Goal: Task Accomplishment & Management: Use online tool/utility

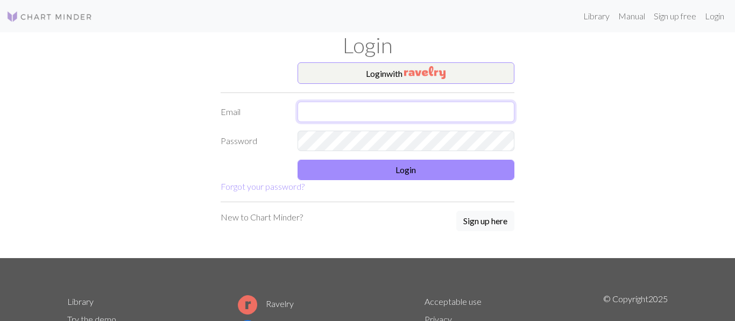
click at [443, 116] on input "text" at bounding box center [405, 112] width 217 height 20
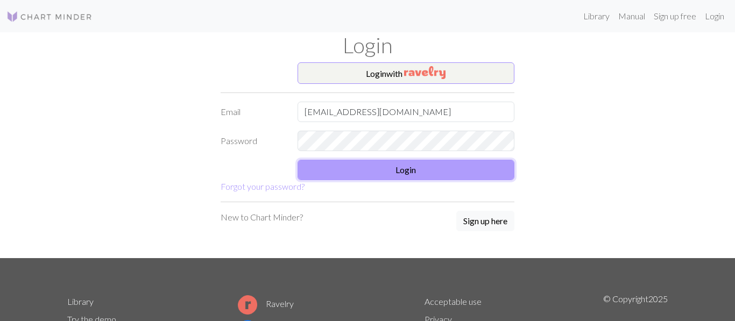
click at [379, 166] on button "Login" at bounding box center [405, 170] width 217 height 20
click at [484, 107] on input "paquitowanabacoa@gmail.com" at bounding box center [405, 112] width 217 height 20
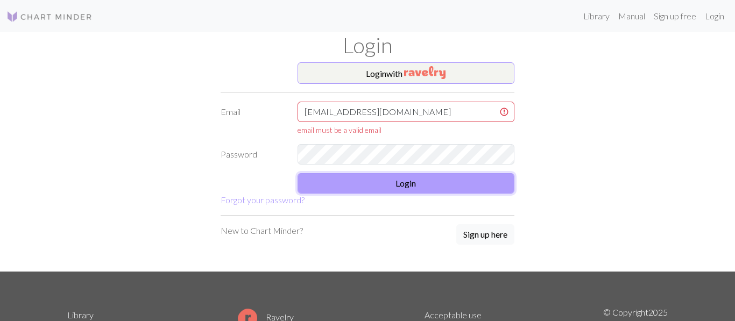
click at [418, 189] on button "Login" at bounding box center [405, 183] width 217 height 20
click at [416, 179] on button "Login" at bounding box center [405, 183] width 217 height 20
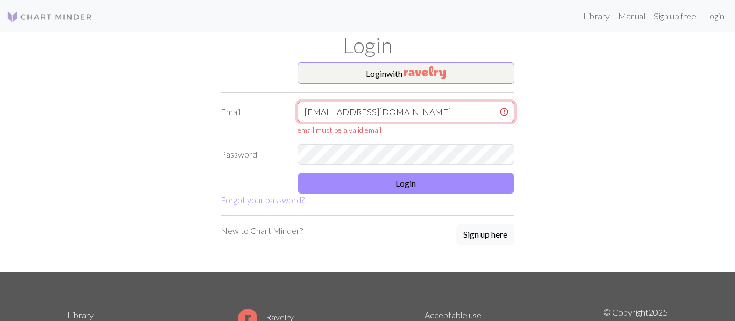
click at [456, 113] on input "paquitowanabacoa@gmail.com" at bounding box center [405, 112] width 217 height 20
type input "paquitowanabacoa@gmail.com"
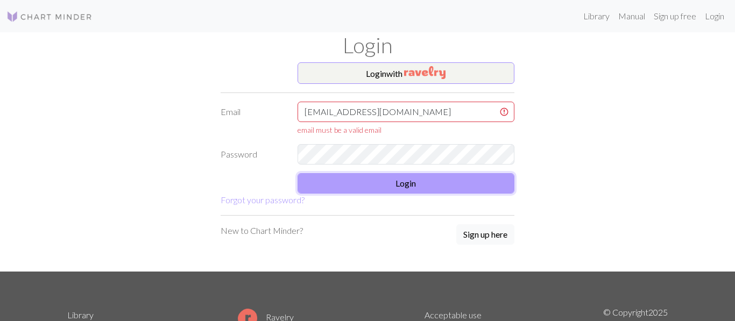
click at [406, 178] on button "Login" at bounding box center [405, 183] width 217 height 20
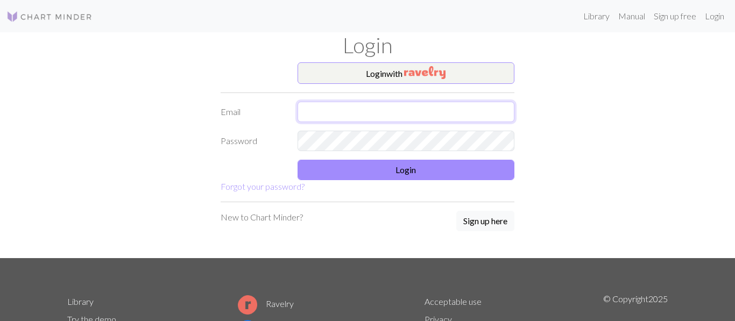
click at [350, 115] on input "text" at bounding box center [405, 112] width 217 height 20
type input "[EMAIL_ADDRESS][DOMAIN_NAME]"
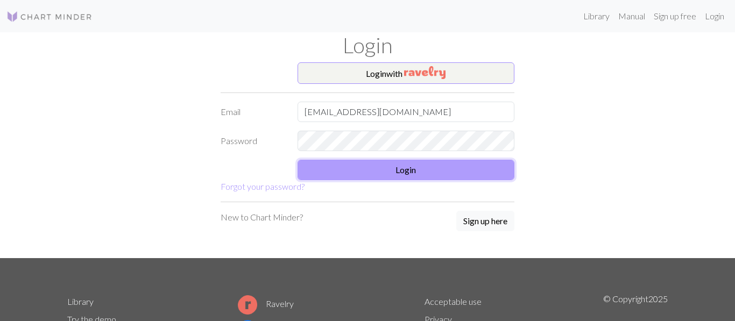
click at [354, 172] on button "Login" at bounding box center [405, 170] width 217 height 20
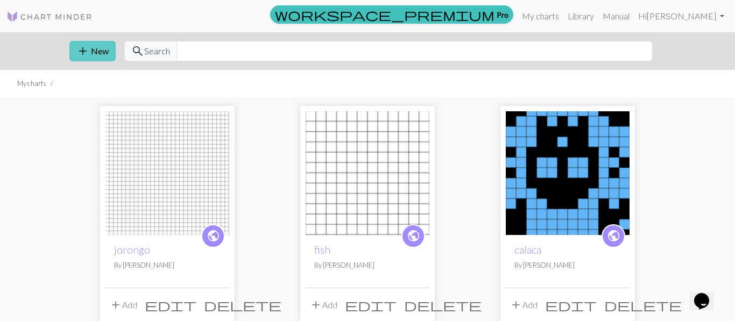
click at [83, 47] on span "add" at bounding box center [82, 51] width 13 height 15
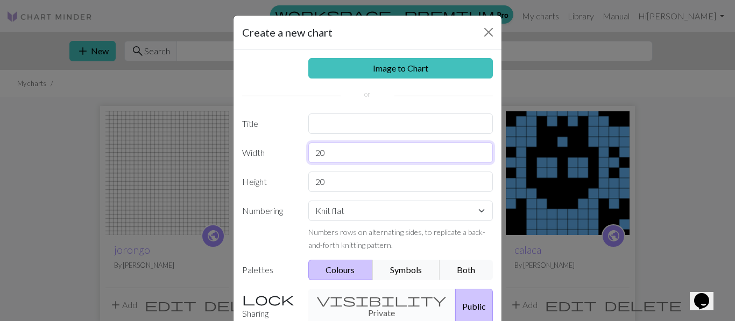
click at [326, 145] on input "20" at bounding box center [400, 153] width 185 height 20
type input "2"
type input "12"
click at [359, 171] on div "Image to Chart Title Width 12 Height 20 Numbering Knit flat Knit in the round L…" at bounding box center [367, 223] width 268 height 348
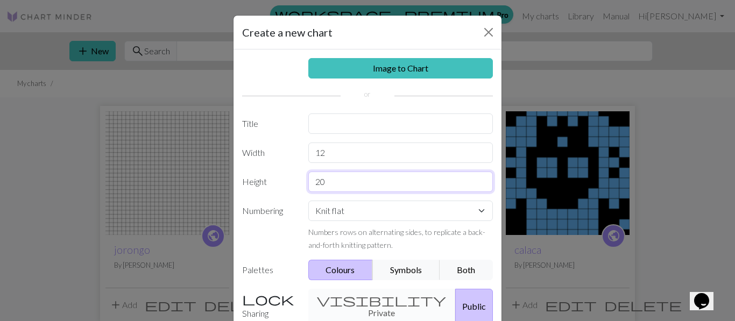
click at [357, 179] on input "20" at bounding box center [400, 182] width 185 height 20
type input "2"
type input "1"
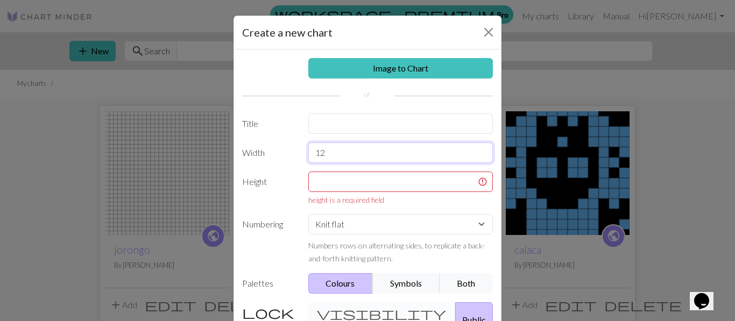
click at [365, 153] on input "12" at bounding box center [400, 153] width 185 height 20
type input "16"
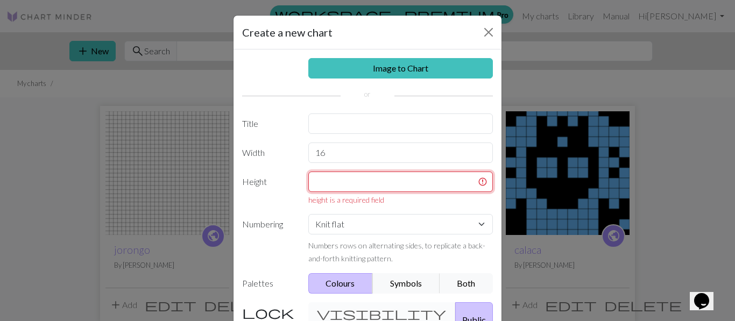
click at [349, 188] on input "text" at bounding box center [400, 182] width 185 height 20
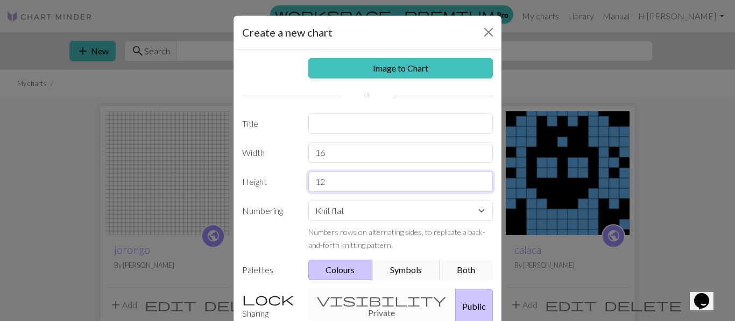
type input "12"
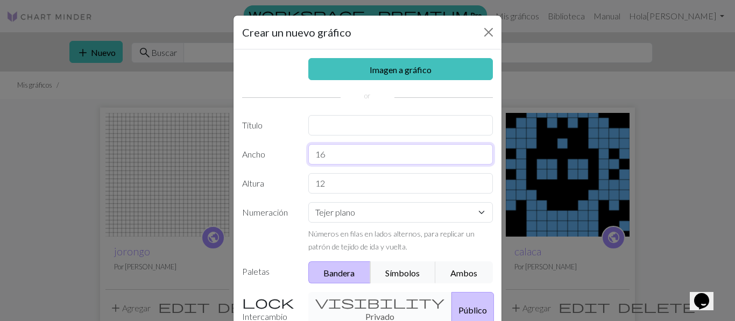
click at [442, 157] on input "16" at bounding box center [400, 154] width 185 height 20
type input "20"
click at [438, 175] on input "12" at bounding box center [400, 183] width 185 height 20
type input "1"
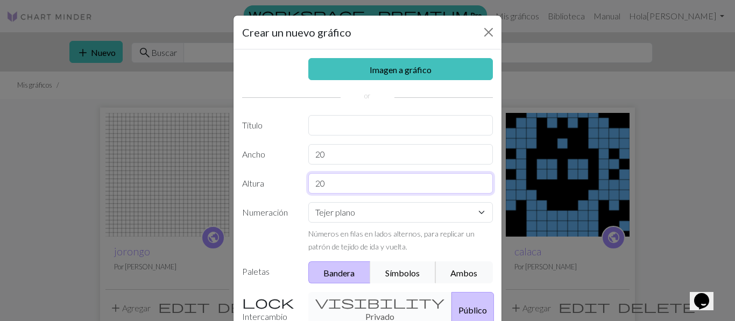
type input "20"
click at [411, 267] on font "Símbolos" at bounding box center [402, 272] width 34 height 10
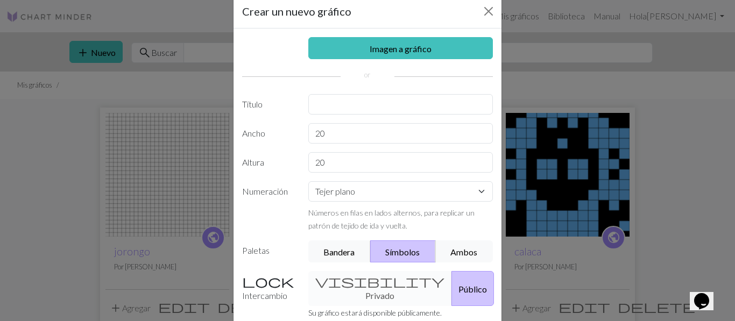
scroll to position [19, 0]
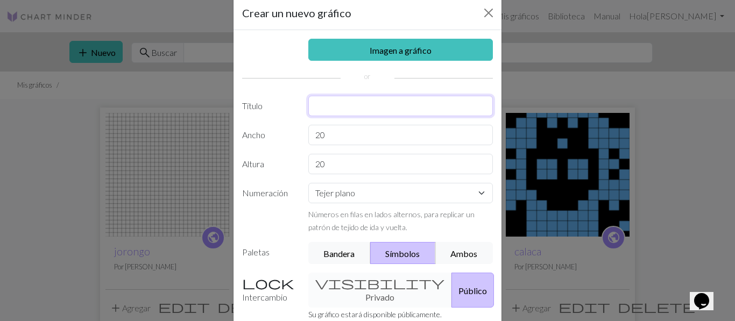
click at [424, 105] on input "text" at bounding box center [400, 106] width 185 height 20
type input "calaca"
click at [458, 295] on font "Público" at bounding box center [472, 291] width 29 height 10
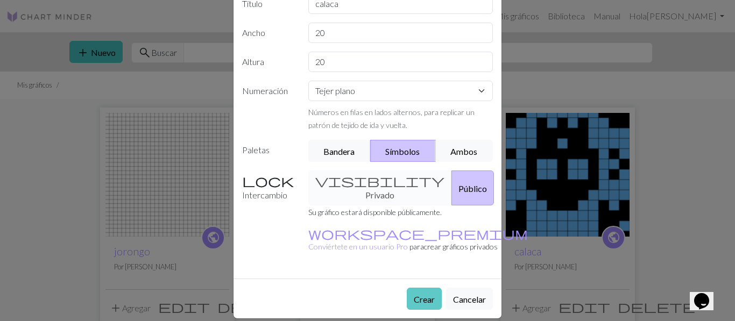
click at [431, 294] on font "Crear" at bounding box center [424, 299] width 21 height 10
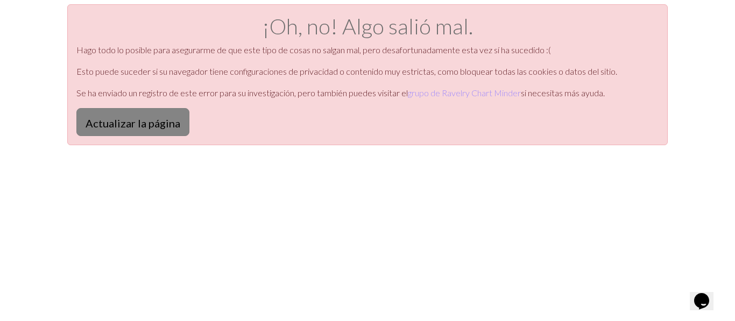
click at [161, 109] on button "Actualizar la página" at bounding box center [132, 122] width 113 height 28
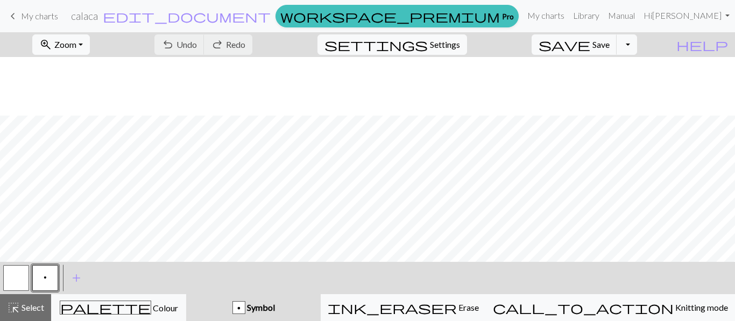
scroll to position [59, 0]
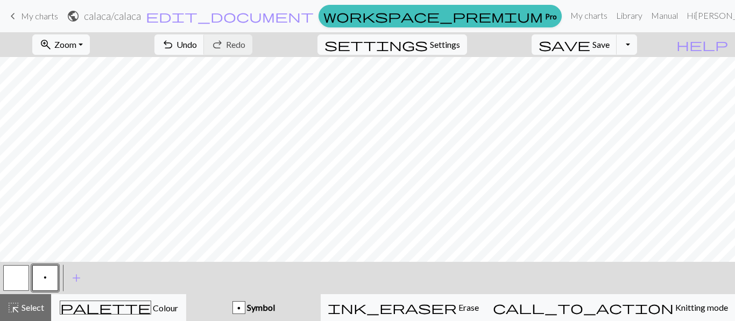
click at [47, 273] on button "p" at bounding box center [45, 278] width 26 height 26
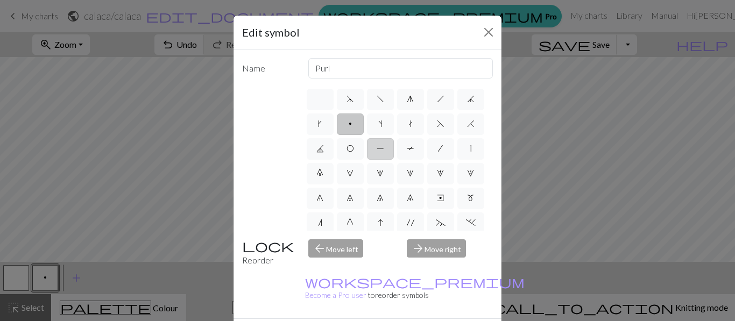
click at [384, 148] on label "P" at bounding box center [380, 149] width 27 height 22
click at [384, 148] on input "P" at bounding box center [380, 145] width 7 height 7
radio input "true"
type input "purl"
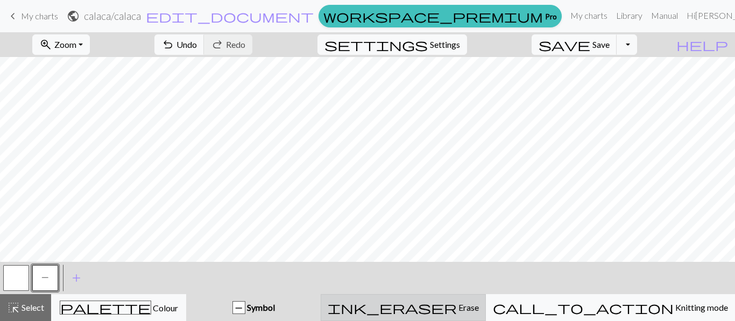
click at [435, 299] on button "ink_eraser Erase Erase" at bounding box center [403, 307] width 165 height 27
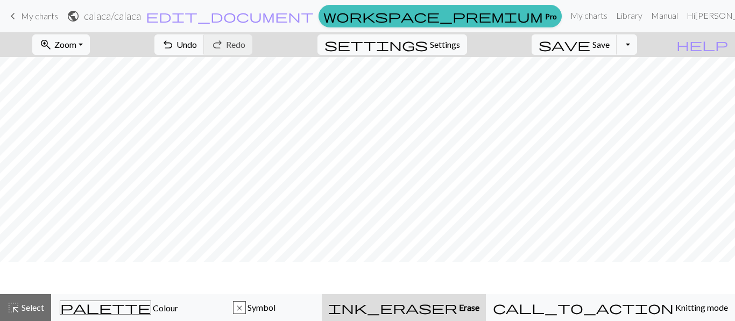
scroll to position [26, 0]
click at [174, 39] on span "undo" at bounding box center [167, 44] width 13 height 15
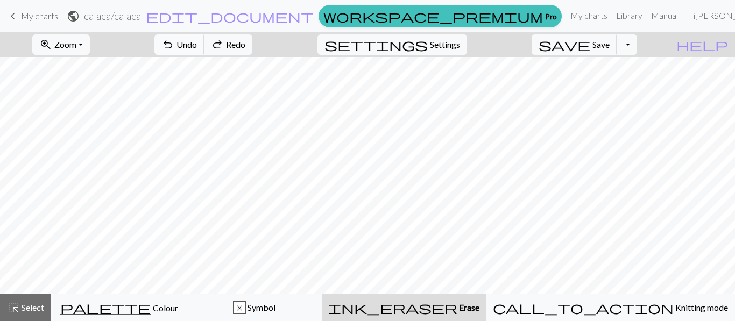
click at [174, 39] on span "undo" at bounding box center [167, 44] width 13 height 15
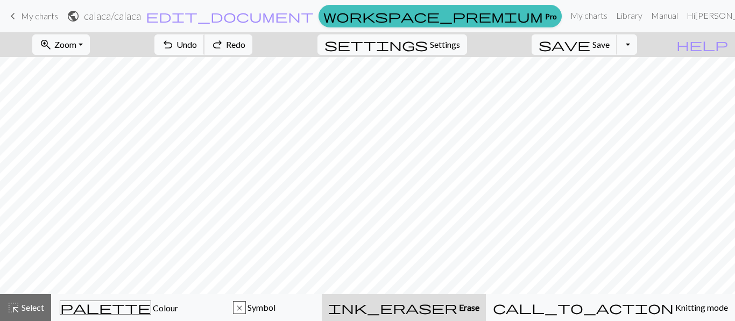
click at [174, 39] on span "undo" at bounding box center [167, 44] width 13 height 15
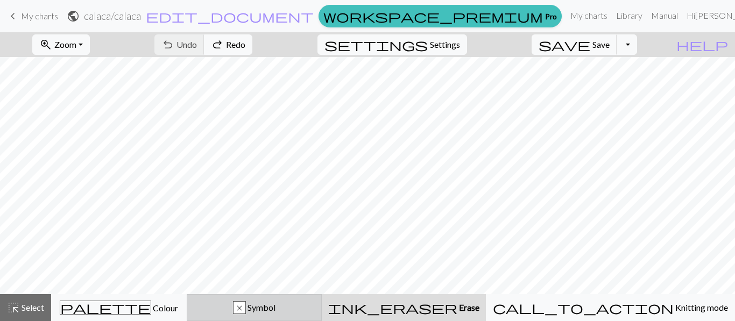
click at [298, 295] on button "x Symbol" at bounding box center [255, 307] width 136 height 27
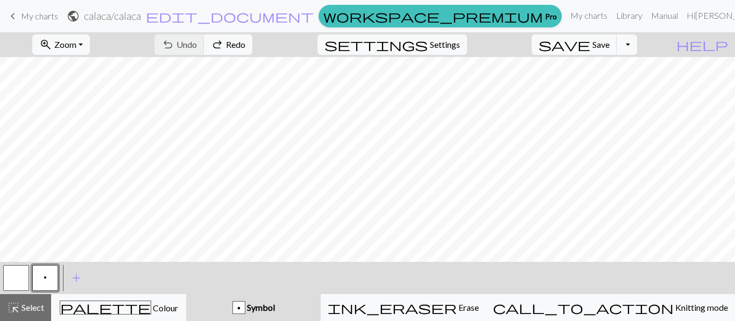
click at [12, 273] on button "button" at bounding box center [16, 278] width 26 height 26
click at [13, 280] on button "button" at bounding box center [16, 278] width 26 height 26
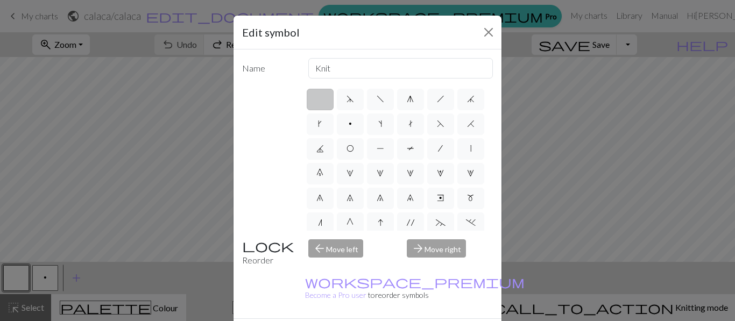
scroll to position [1, 0]
click at [471, 143] on label "|" at bounding box center [470, 148] width 27 height 22
click at [471, 143] on input "|" at bounding box center [473, 145] width 7 height 7
radio input "true"
type input "slip stitch"
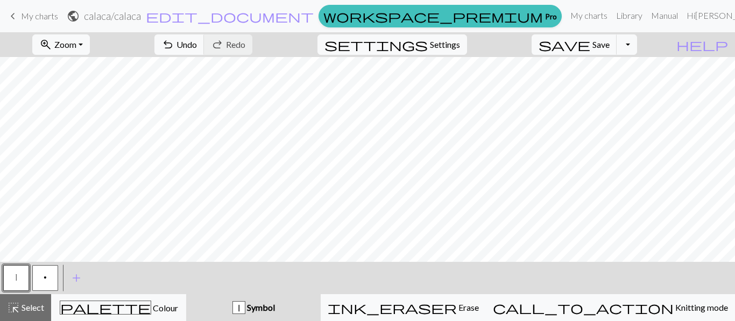
click at [60, 274] on div "< | p > add Add a symbol" at bounding box center [367, 278] width 735 height 32
click at [47, 277] on button "p" at bounding box center [45, 278] width 26 height 26
click at [33, 287] on button "p" at bounding box center [45, 278] width 26 height 26
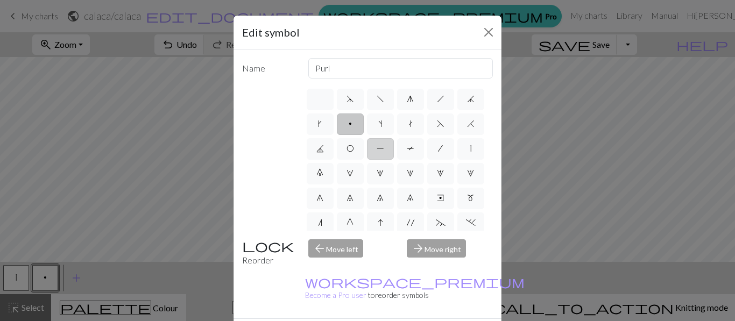
click at [381, 143] on label "P" at bounding box center [380, 149] width 27 height 22
click at [381, 143] on input "P" at bounding box center [380, 145] width 7 height 7
radio input "true"
type input "purl"
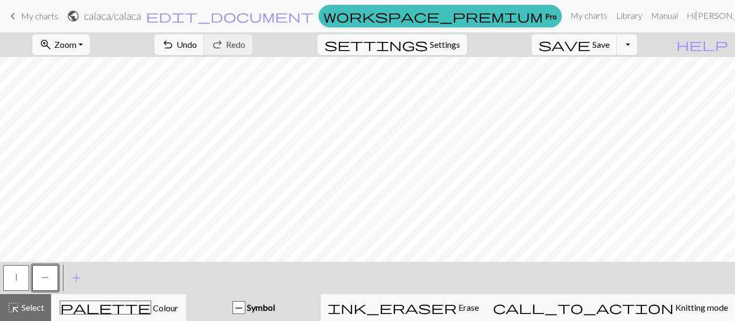
click at [18, 285] on button "|" at bounding box center [16, 278] width 26 height 26
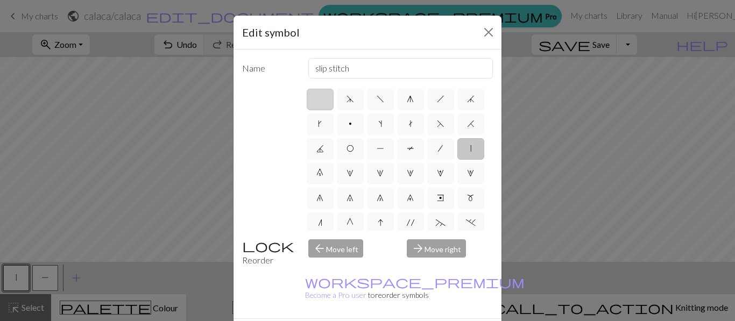
click at [314, 104] on label at bounding box center [320, 100] width 27 height 22
click at [320, 100] on input "radio" at bounding box center [323, 96] width 7 height 7
radio input "true"
type input "Knit"
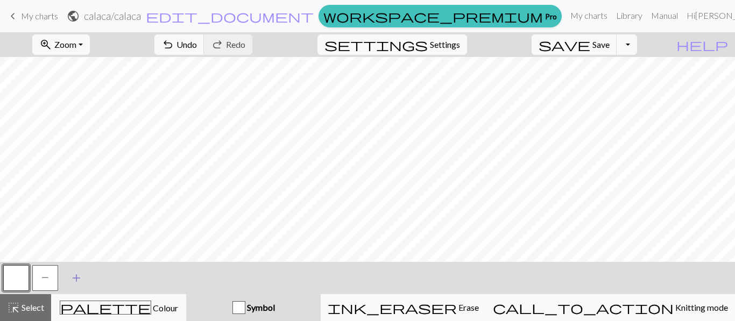
click at [68, 285] on button "add Add a symbol" at bounding box center [76, 278] width 27 height 27
click at [75, 280] on button "button" at bounding box center [74, 278] width 26 height 26
click at [68, 272] on button "button" at bounding box center [74, 278] width 26 height 26
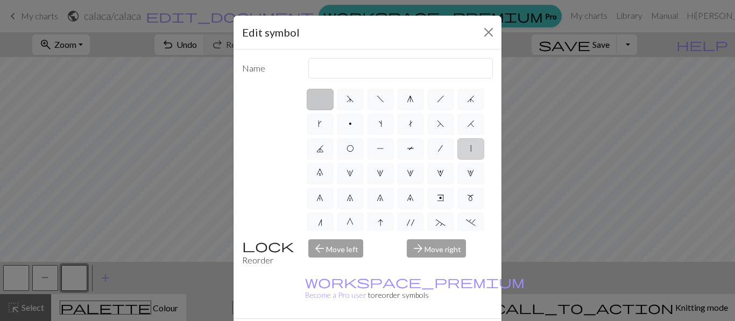
click at [469, 157] on label "|" at bounding box center [470, 149] width 27 height 22
click at [470, 149] on input "|" at bounding box center [473, 145] width 7 height 7
radio input "true"
type input "slip stitch"
click at [320, 107] on label at bounding box center [320, 100] width 27 height 22
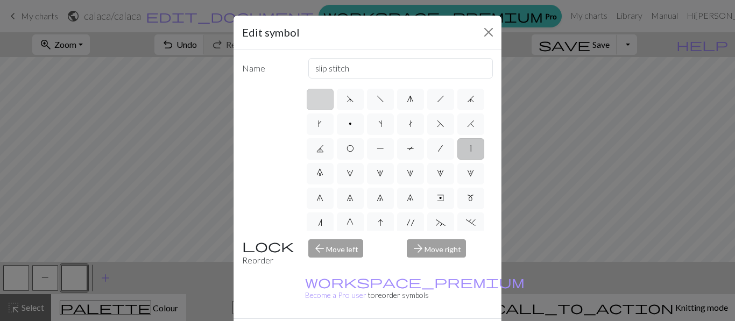
click at [320, 100] on input "radio" at bounding box center [323, 96] width 7 height 7
radio input "true"
type input "Knit"
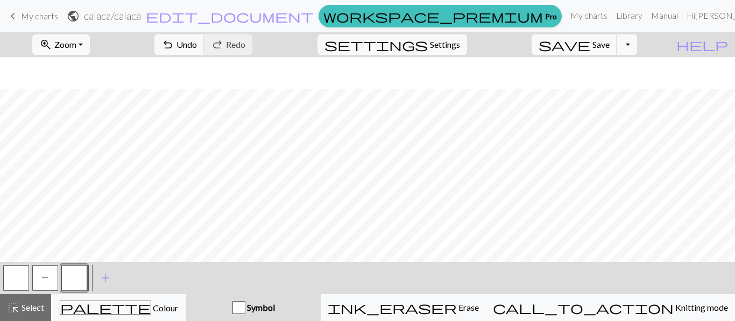
scroll to position [59, 0]
click at [54, 275] on button "P" at bounding box center [45, 278] width 26 height 26
click at [60, 281] on div at bounding box center [74, 278] width 29 height 29
click at [44, 278] on span "P" at bounding box center [45, 277] width 8 height 9
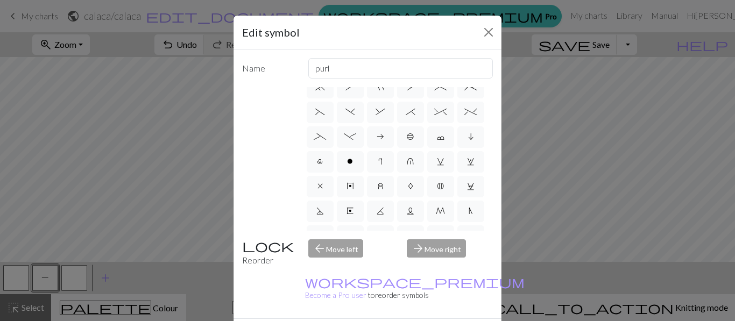
scroll to position [175, 0]
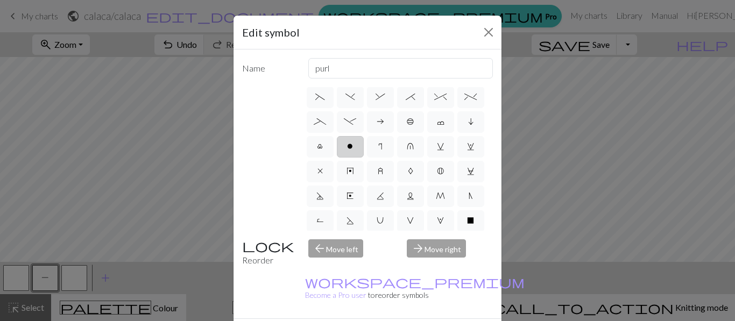
click at [344, 150] on label "o" at bounding box center [350, 147] width 27 height 22
click at [347, 315] on input "o" at bounding box center [350, 318] width 7 height 7
radio input "true"
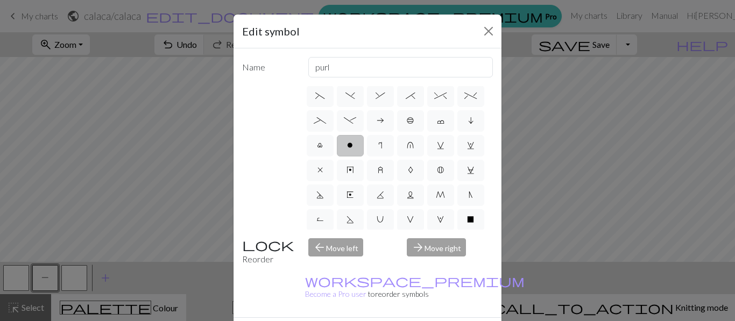
click at [344, 150] on label "o" at bounding box center [350, 146] width 27 height 22
click at [347, 314] on input "o" at bounding box center [350, 317] width 7 height 7
click at [344, 150] on label "o" at bounding box center [350, 146] width 27 height 22
click at [347, 314] on input "o" at bounding box center [350, 317] width 7 height 7
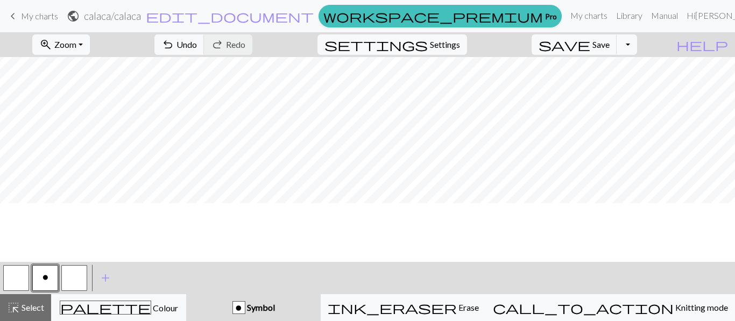
scroll to position [0, 0]
click at [204, 52] on button "undo Undo Undo" at bounding box center [179, 44] width 50 height 20
click at [23, 280] on button "button" at bounding box center [16, 278] width 26 height 26
click at [42, 285] on button "o" at bounding box center [45, 278] width 26 height 26
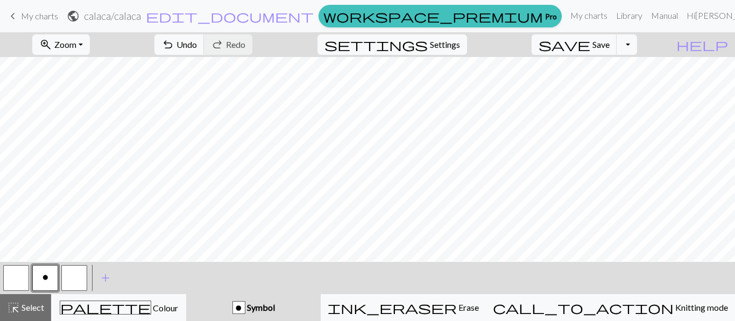
scroll to position [32, 0]
click at [3, 279] on button "button" at bounding box center [16, 278] width 26 height 26
click at [39, 275] on button "o" at bounding box center [45, 278] width 26 height 26
click at [204, 51] on button "undo Undo Undo" at bounding box center [179, 44] width 50 height 20
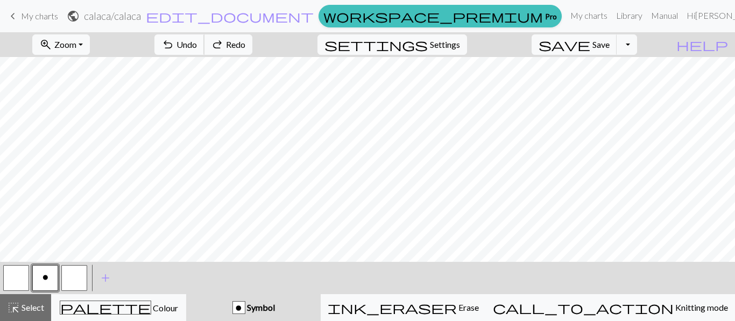
click at [204, 51] on button "undo Undo Undo" at bounding box center [179, 44] width 50 height 20
click at [428, 49] on span "settings" at bounding box center [375, 44] width 103 height 15
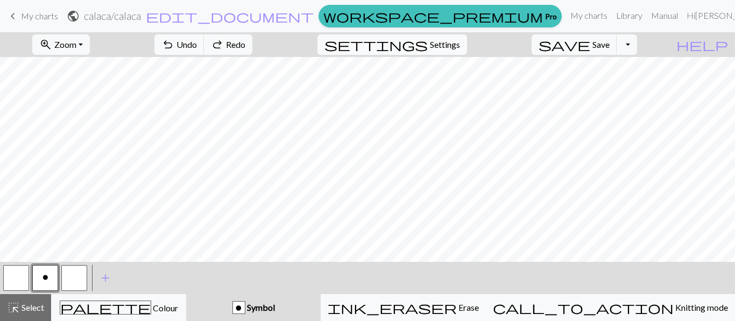
select select "aran"
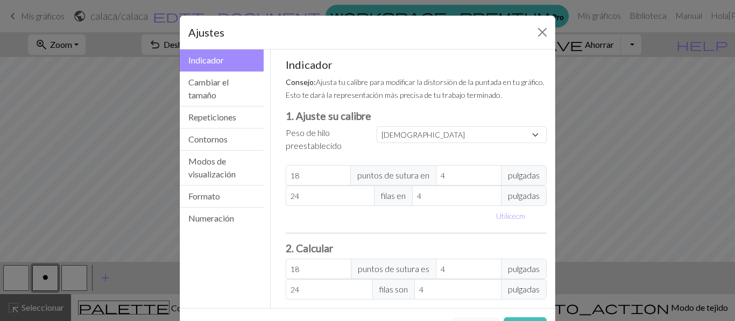
click at [597, 127] on div "Ajustes Indicador Indicador Cambiar el tamaño Repeticiones Contornos Modos de v…" at bounding box center [367, 160] width 735 height 321
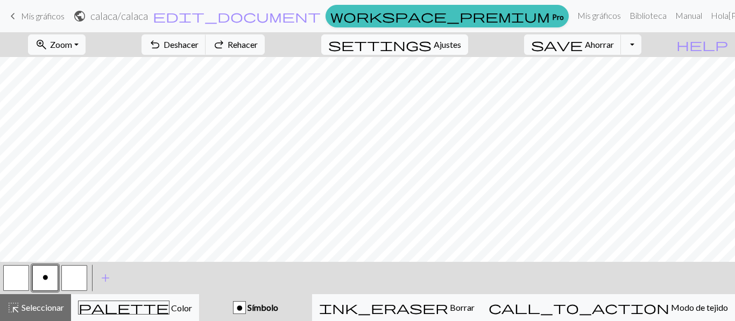
click at [460, 53] on button "settings Ajustes" at bounding box center [394, 44] width 147 height 20
select select "aran"
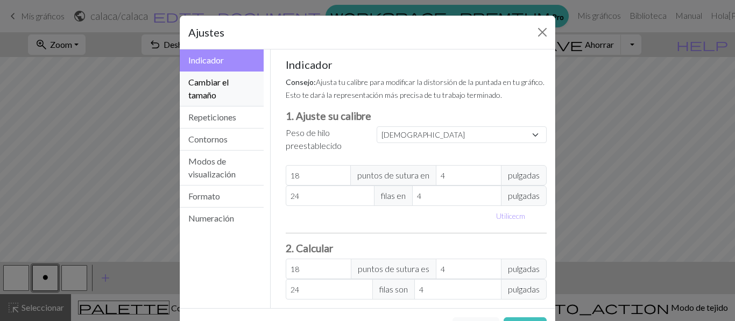
click at [249, 81] on button "Cambiar el tamaño" at bounding box center [222, 89] width 84 height 35
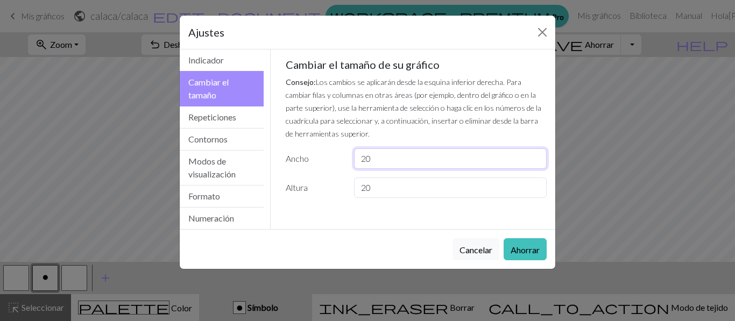
click at [406, 161] on input "20" at bounding box center [450, 158] width 193 height 20
click at [467, 253] on font "Cancelar" at bounding box center [475, 250] width 33 height 10
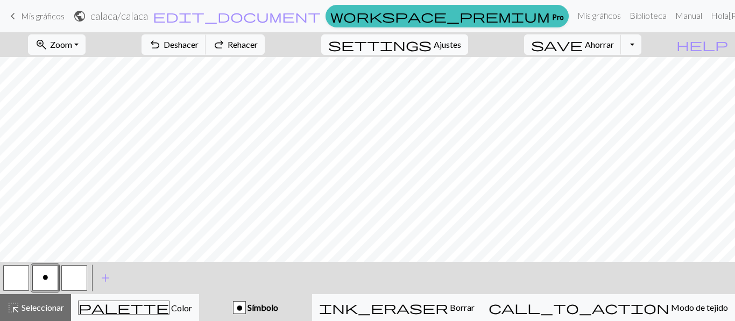
click at [461, 48] on font "Ajustes" at bounding box center [447, 44] width 27 height 10
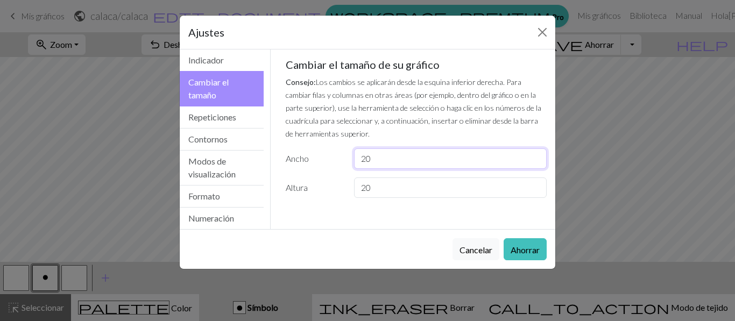
click at [405, 159] on input "20" at bounding box center [450, 158] width 193 height 20
type input "21"
click at [508, 249] on button "Ahorrar" at bounding box center [525, 249] width 43 height 22
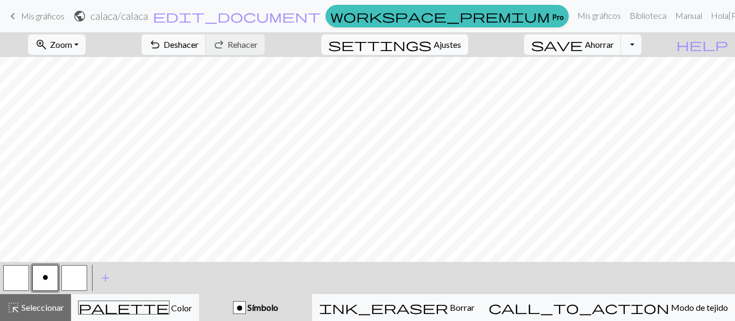
click at [460, 54] on button "settings Ajustes" at bounding box center [394, 44] width 147 height 20
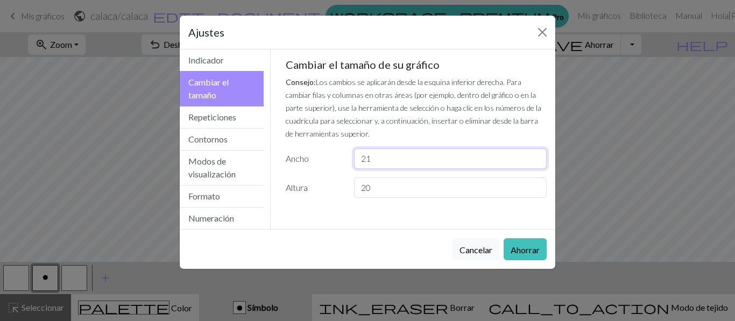
click at [382, 157] on input "21" at bounding box center [450, 158] width 193 height 20
type input "22"
click at [520, 254] on font "Ahorrar" at bounding box center [525, 250] width 29 height 10
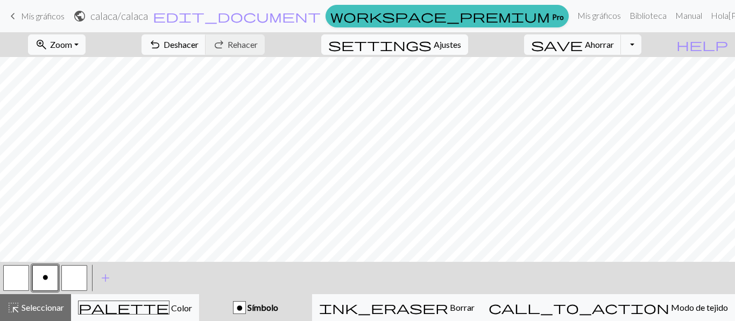
click at [451, 40] on font "Ajustes" at bounding box center [447, 44] width 27 height 10
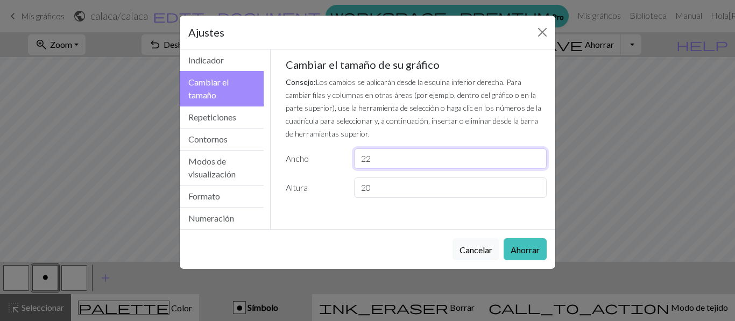
click at [471, 159] on input "22" at bounding box center [450, 158] width 193 height 20
type input "23"
click at [522, 252] on font "Ahorrar" at bounding box center [525, 250] width 29 height 10
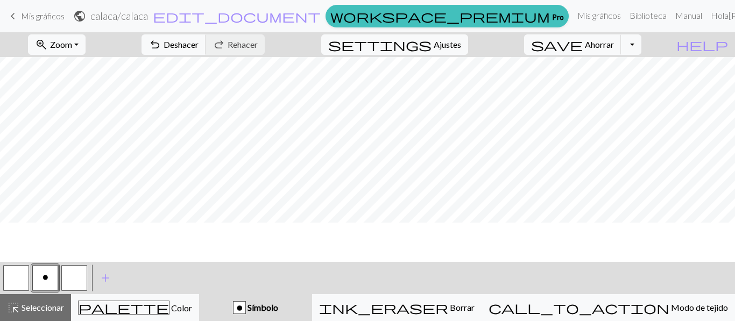
scroll to position [19, 0]
click at [449, 40] on font "Ajustes" at bounding box center [447, 44] width 27 height 10
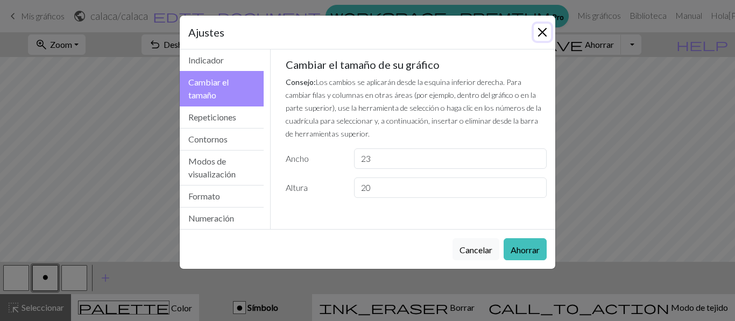
click at [545, 31] on button "Cerca" at bounding box center [542, 32] width 17 height 17
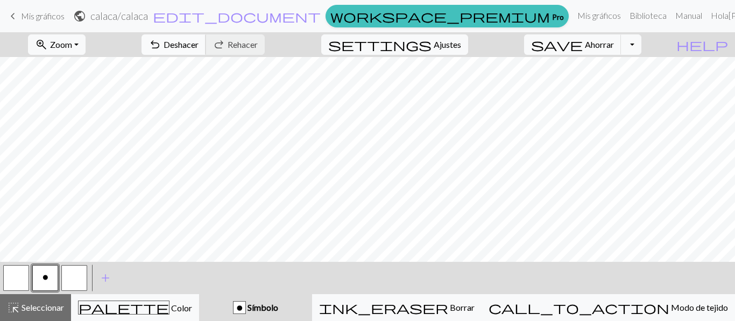
click at [206, 50] on button "undo Deshacer Deshacer" at bounding box center [173, 44] width 65 height 20
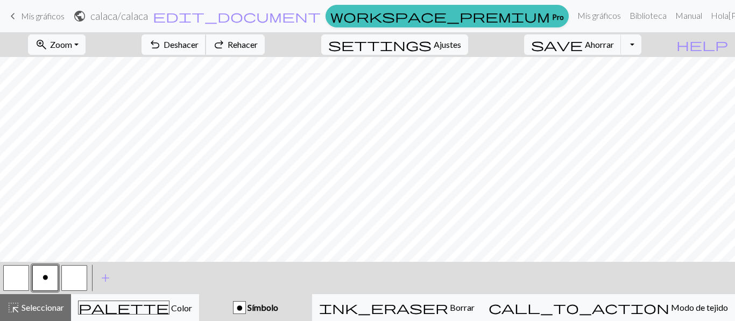
click at [206, 50] on button "undo Deshacer Deshacer" at bounding box center [173, 44] width 65 height 20
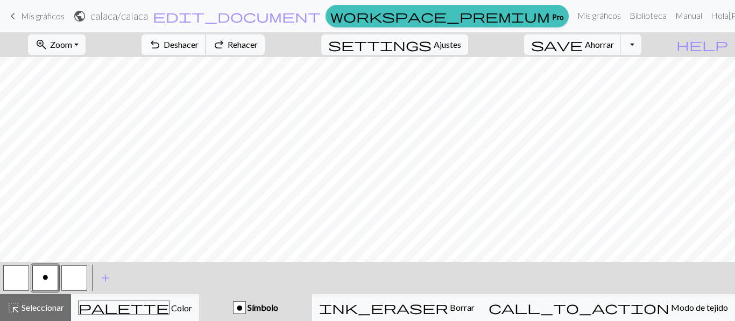
click at [206, 50] on button "undo Deshacer Deshacer" at bounding box center [173, 44] width 65 height 20
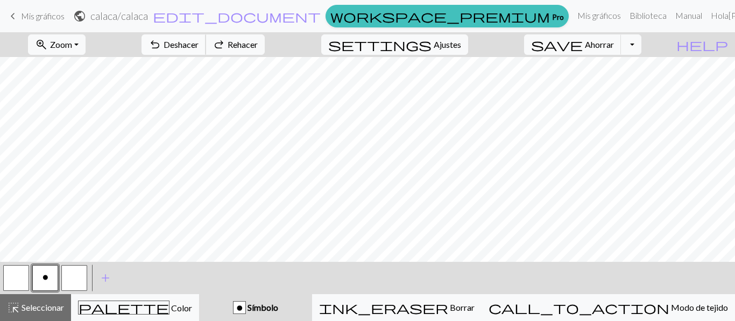
click at [206, 50] on button "undo Deshacer Deshacer" at bounding box center [173, 44] width 65 height 20
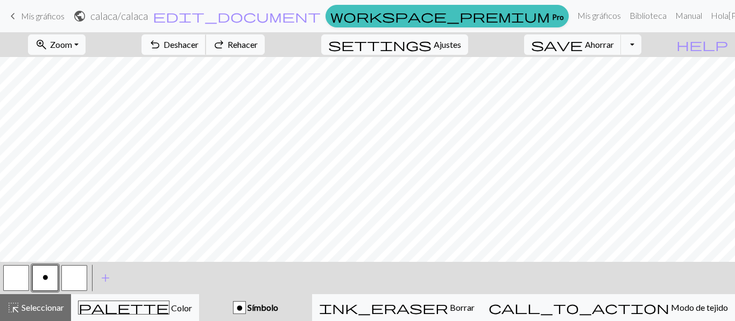
click at [206, 50] on button "undo Deshacer Deshacer" at bounding box center [173, 44] width 65 height 20
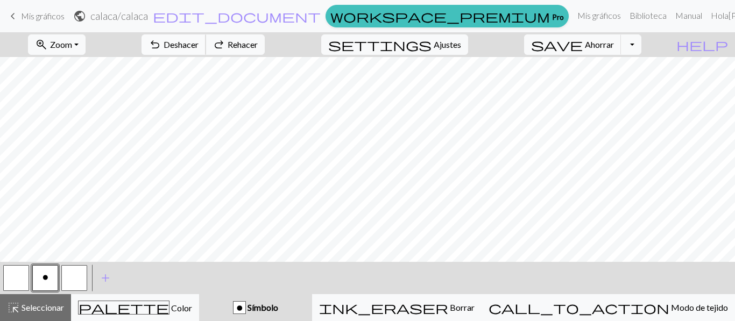
click at [206, 50] on button "undo Deshacer Deshacer" at bounding box center [173, 44] width 65 height 20
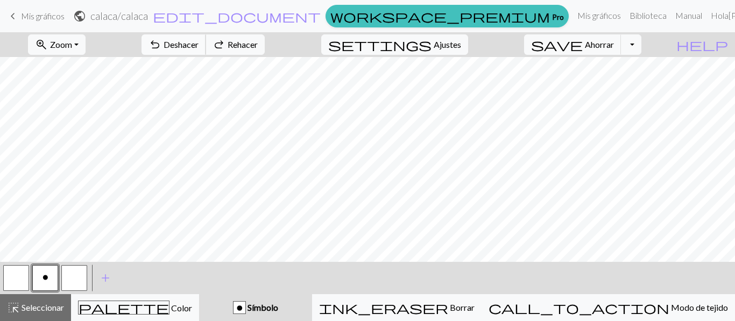
click at [206, 50] on button "undo Deshacer Deshacer" at bounding box center [173, 44] width 65 height 20
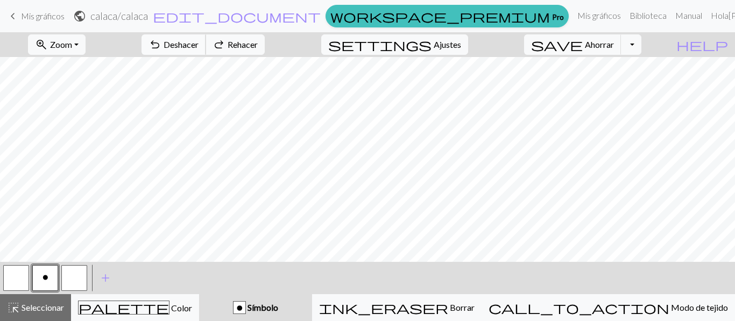
click at [206, 50] on button "undo Deshacer Deshacer" at bounding box center [173, 44] width 65 height 20
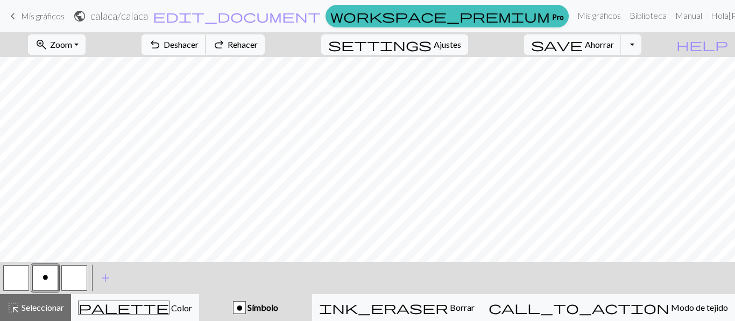
click at [206, 50] on button "undo Deshacer Deshacer" at bounding box center [173, 44] width 65 height 20
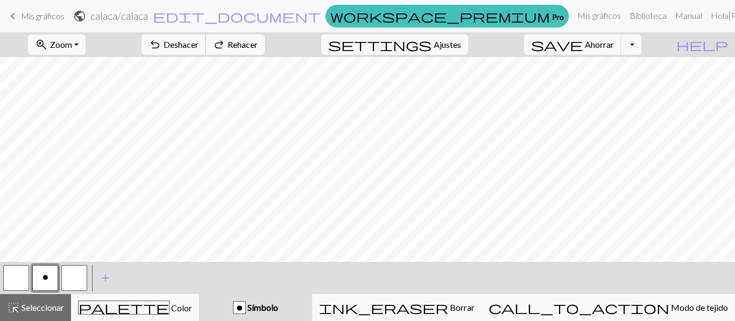
click at [206, 50] on button "undo Deshacer Deshacer" at bounding box center [173, 44] width 65 height 20
click at [228, 50] on div "undo Deshacer Deshacer redo Rehacer Rehacer" at bounding box center [202, 44] width 139 height 25
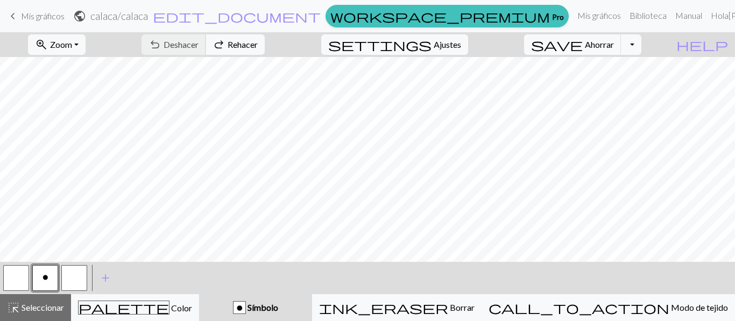
click at [228, 50] on div "undo Deshacer Deshacer redo Rehacer Rehacer" at bounding box center [202, 44] width 139 height 25
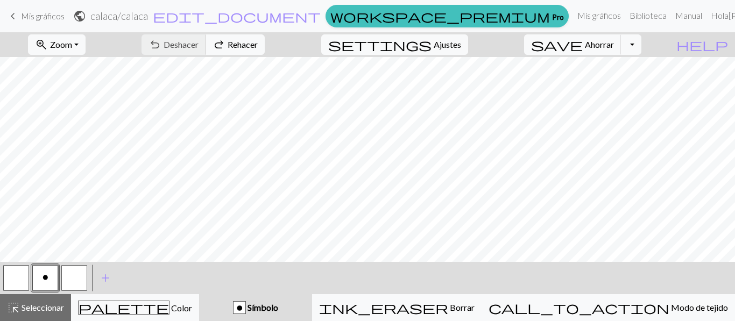
click at [228, 50] on div "undo Deshacer Deshacer redo Rehacer Rehacer" at bounding box center [202, 44] width 139 height 25
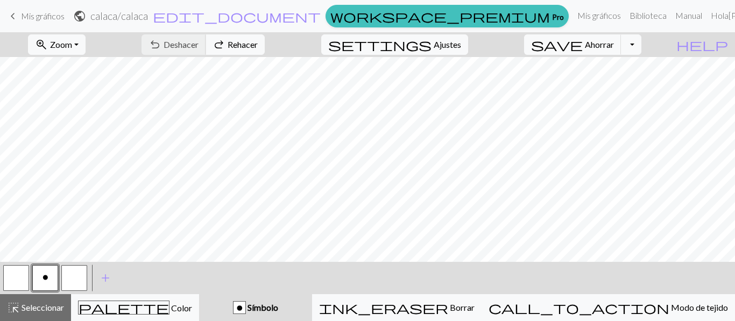
click at [228, 50] on div "undo Deshacer Deshacer redo Rehacer Rehacer" at bounding box center [202, 44] width 139 height 25
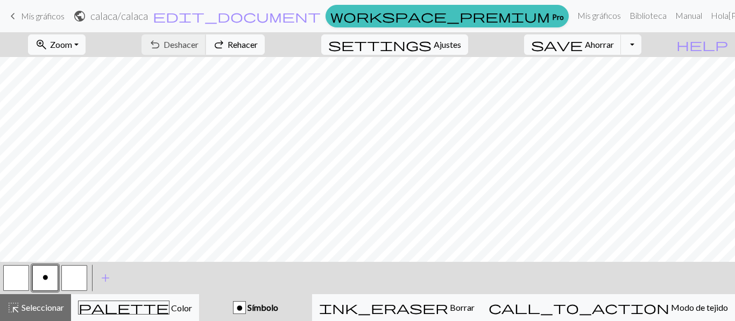
click at [228, 50] on div "undo Deshacer Deshacer redo Rehacer Rehacer" at bounding box center [202, 44] width 139 height 25
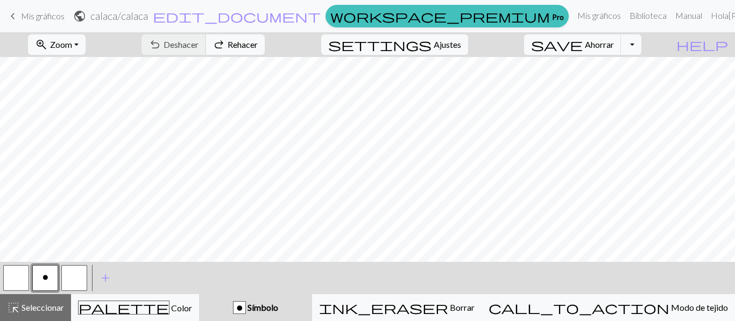
click at [228, 50] on div "undo Deshacer Deshacer redo Rehacer Rehacer" at bounding box center [202, 44] width 139 height 25
click at [241, 38] on div "undo Deshacer Deshacer redo Rehacer Rehacer" at bounding box center [202, 44] width 139 height 25
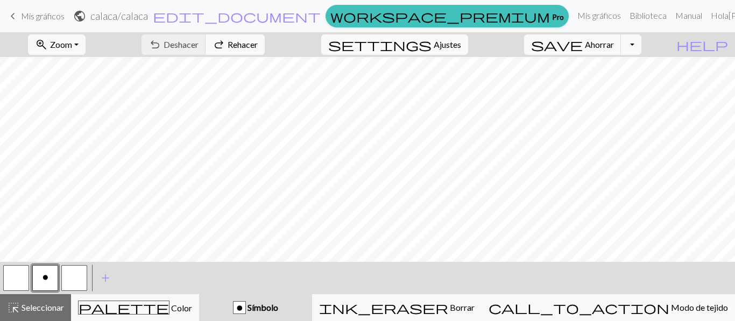
click at [238, 49] on div "undo Deshacer Deshacer redo Rehacer Rehacer" at bounding box center [202, 44] width 139 height 25
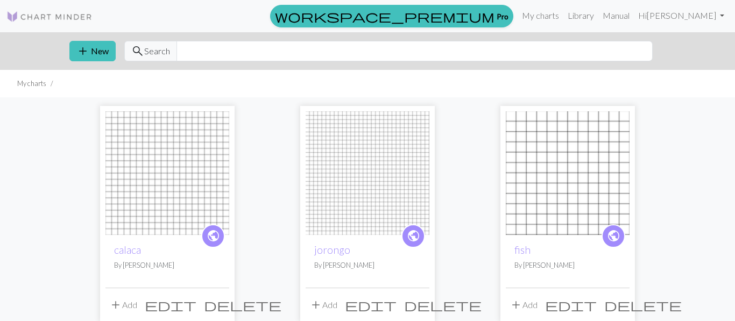
click at [203, 161] on img at bounding box center [167, 173] width 124 height 124
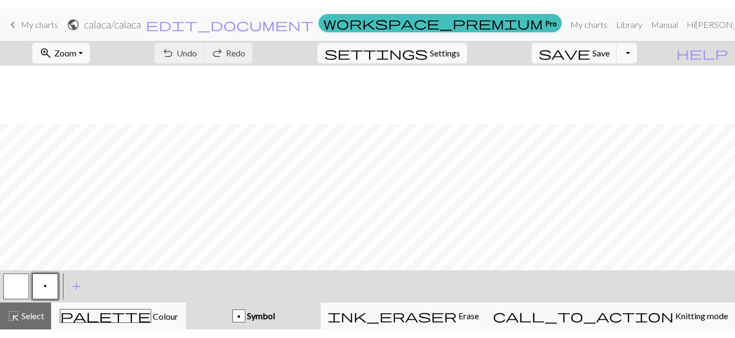
scroll to position [59, 0]
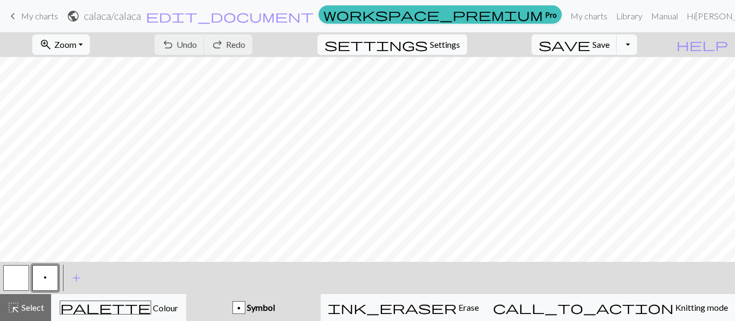
click at [455, 40] on span "Settings" at bounding box center [445, 44] width 30 height 13
select select "aran"
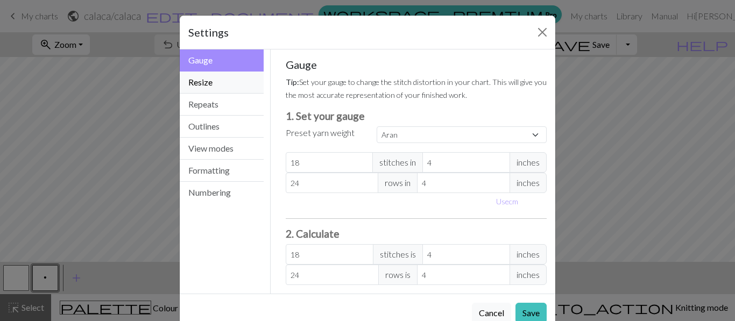
click at [213, 78] on button "Resize" at bounding box center [222, 83] width 84 height 22
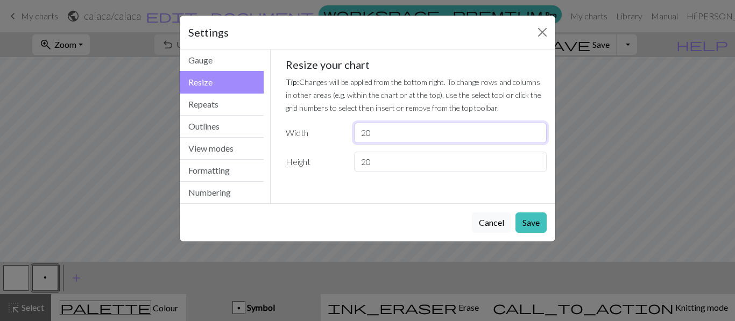
click at [416, 139] on input "20" at bounding box center [450, 133] width 193 height 20
type input "23"
click at [537, 226] on button "Save" at bounding box center [530, 222] width 31 height 20
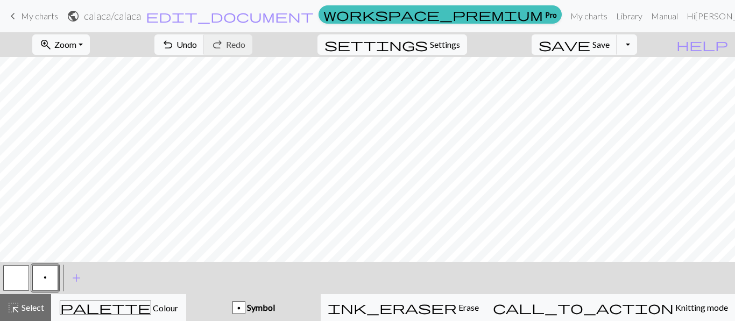
click at [8, 270] on button "button" at bounding box center [16, 278] width 26 height 26
click at [45, 280] on span "p" at bounding box center [45, 277] width 3 height 9
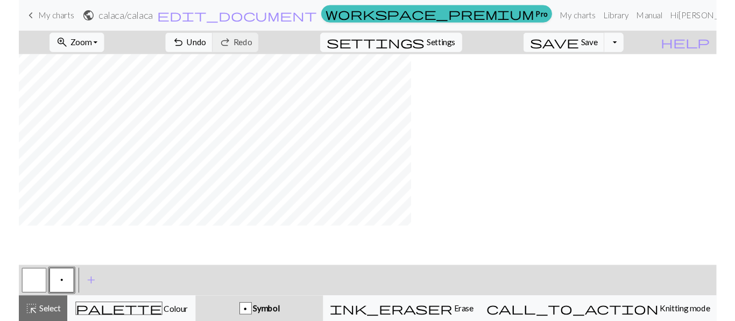
scroll to position [0, 0]
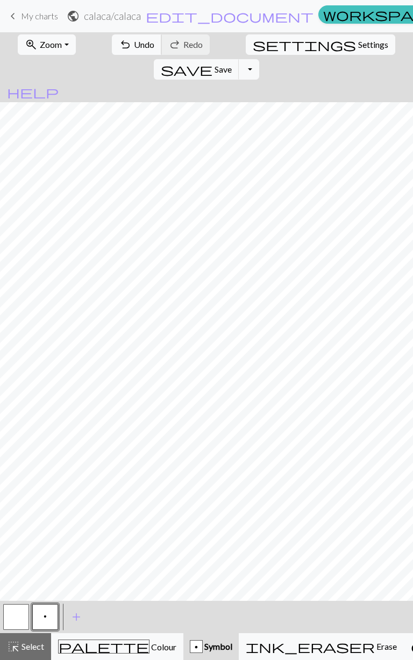
click at [119, 47] on span "undo" at bounding box center [125, 44] width 13 height 15
click at [119, 48] on span "undo" at bounding box center [125, 44] width 13 height 15
click at [17, 321] on button "button" at bounding box center [16, 617] width 26 height 26
click at [46, 321] on div "Knit" at bounding box center [42, 618] width 23 height 16
click at [48, 321] on button "p" at bounding box center [45, 617] width 26 height 26
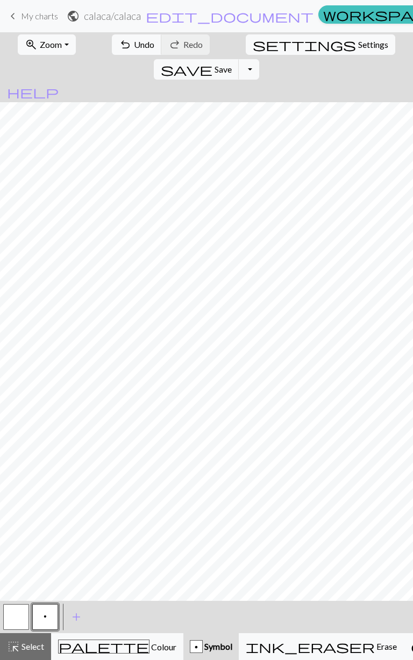
click at [45, 321] on span "p" at bounding box center [45, 616] width 3 height 9
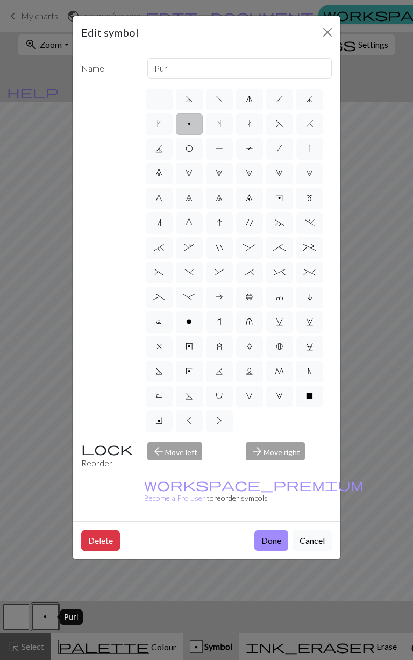
click at [188, 319] on span "o" at bounding box center [189, 321] width 6 height 9
click at [188, 319] on input "o" at bounding box center [189, 318] width 7 height 7
radio input "true"
type input "purl"
click at [271, 321] on button "Done" at bounding box center [271, 540] width 34 height 20
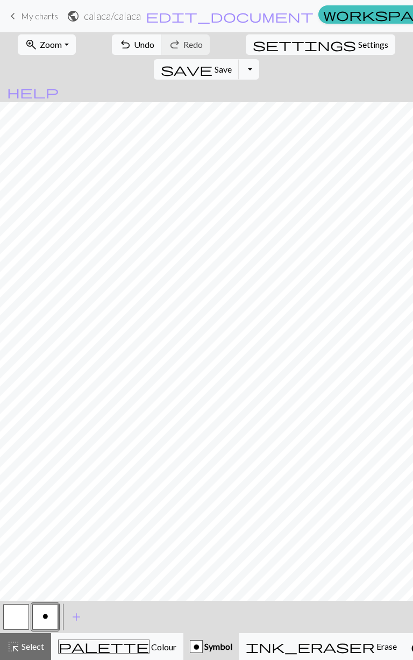
click at [20, 321] on button "button" at bounding box center [16, 617] width 26 height 26
click at [45, 321] on div "Knit" at bounding box center [42, 618] width 23 height 16
click at [49, 321] on button "o" at bounding box center [45, 617] width 26 height 26
click at [48, 321] on button "o" at bounding box center [45, 617] width 26 height 26
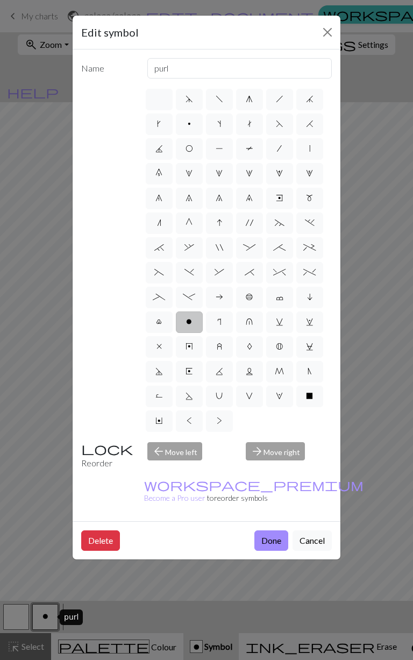
click at [309, 321] on button "Cancel" at bounding box center [312, 540] width 39 height 20
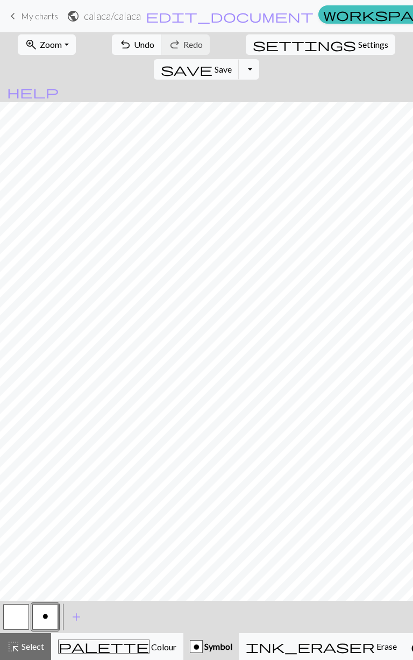
click at [12, 321] on button "button" at bounding box center [16, 617] width 26 height 26
click at [41, 321] on div "Knit" at bounding box center [42, 618] width 23 height 16
click at [45, 321] on span "o" at bounding box center [45, 616] width 6 height 9
click at [17, 321] on button "button" at bounding box center [16, 617] width 26 height 26
click at [41, 321] on div "Knit" at bounding box center [42, 618] width 23 height 16
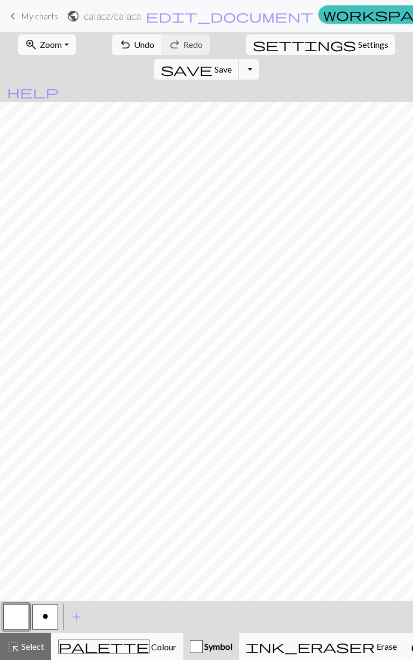
click at [47, 321] on span "o" at bounding box center [45, 616] width 6 height 9
click at [16, 321] on button "button" at bounding box center [16, 617] width 26 height 26
click at [45, 321] on div "Knit" at bounding box center [42, 618] width 23 height 16
click at [41, 321] on button "o" at bounding box center [45, 617] width 26 height 26
click at [117, 51] on button "undo Undo Undo" at bounding box center [137, 44] width 50 height 20
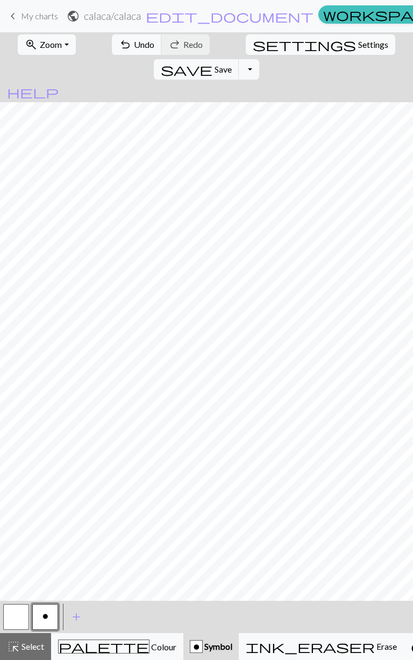
click at [14, 321] on button "button" at bounding box center [16, 617] width 26 height 26
click at [47, 321] on div "Knit" at bounding box center [42, 618] width 23 height 16
click at [46, 321] on span "o" at bounding box center [45, 616] width 6 height 9
click at [13, 321] on button "button" at bounding box center [16, 617] width 26 height 26
click at [49, 321] on div "Knit" at bounding box center [42, 618] width 23 height 16
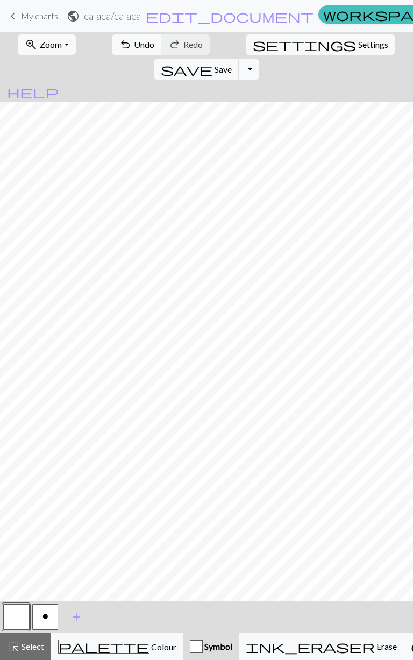
click at [52, 321] on button "o" at bounding box center [45, 617] width 26 height 26
click at [119, 49] on span "undo" at bounding box center [125, 44] width 13 height 15
click at [119, 46] on span "undo" at bounding box center [125, 44] width 13 height 15
click at [117, 42] on button "undo Undo Undo" at bounding box center [137, 44] width 50 height 20
click at [134, 47] on span "Undo" at bounding box center [144, 44] width 20 height 10
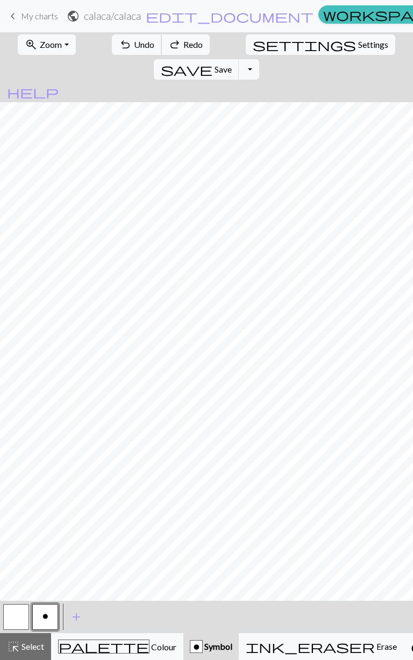
click at [134, 48] on span "Undo" at bounding box center [144, 44] width 20 height 10
click at [134, 47] on span "Undo" at bounding box center [144, 44] width 20 height 10
click at [134, 48] on span "Undo" at bounding box center [144, 44] width 20 height 10
click at [134, 47] on span "Undo" at bounding box center [144, 44] width 20 height 10
click at [124, 51] on button "undo Undo Undo" at bounding box center [137, 44] width 50 height 20
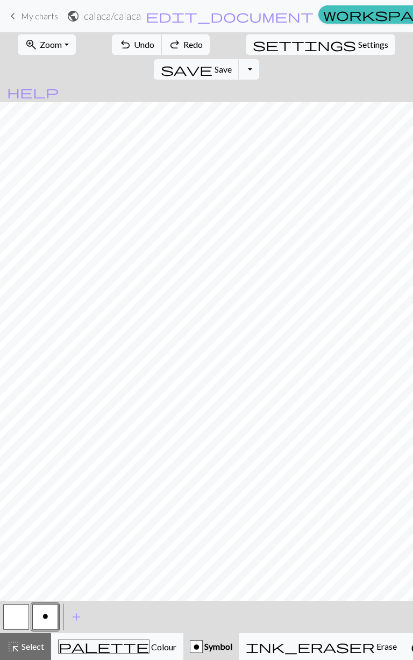
click at [124, 52] on button "undo Undo Undo" at bounding box center [137, 44] width 50 height 20
click at [122, 52] on button "undo Undo Undo" at bounding box center [137, 44] width 50 height 20
click at [122, 51] on button "undo Undo Undo" at bounding box center [137, 44] width 50 height 20
click at [121, 49] on button "undo Undo Undo" at bounding box center [137, 44] width 50 height 20
click at [119, 50] on button "undo Undo Undo" at bounding box center [137, 44] width 50 height 20
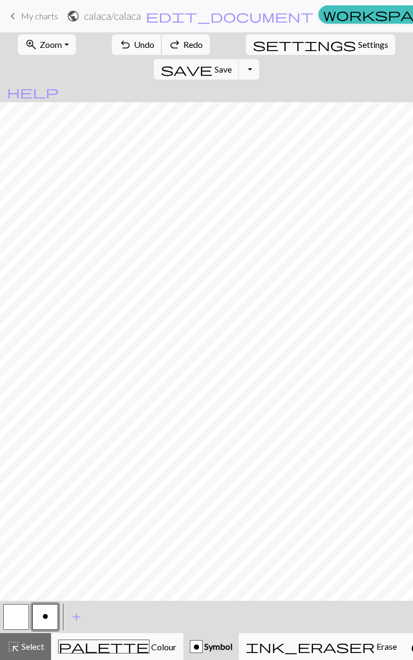
click at [119, 51] on button "undo Undo Undo" at bounding box center [137, 44] width 50 height 20
click at [120, 51] on button "undo Undo Undo" at bounding box center [137, 44] width 50 height 20
click at [119, 51] on button "undo Undo Undo" at bounding box center [137, 44] width 50 height 20
click at [118, 49] on button "undo Undo Undo" at bounding box center [137, 44] width 50 height 20
click at [119, 48] on span "undo" at bounding box center [125, 44] width 13 height 15
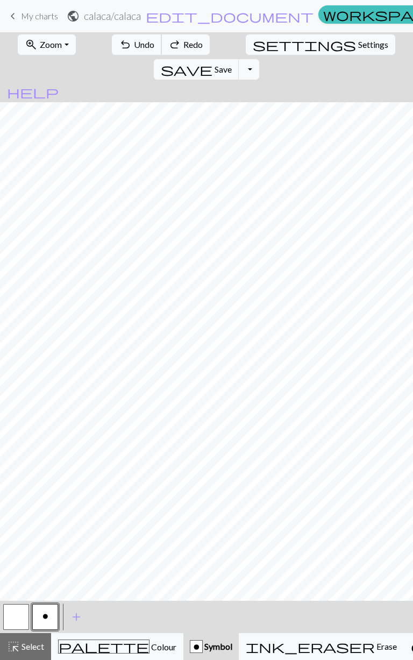
click at [119, 38] on span "undo" at bounding box center [125, 44] width 13 height 15
click at [120, 51] on button "undo Undo Undo" at bounding box center [137, 44] width 50 height 20
click at [119, 49] on span "undo" at bounding box center [125, 44] width 13 height 15
click at [17, 321] on button "button" at bounding box center [16, 617] width 26 height 26
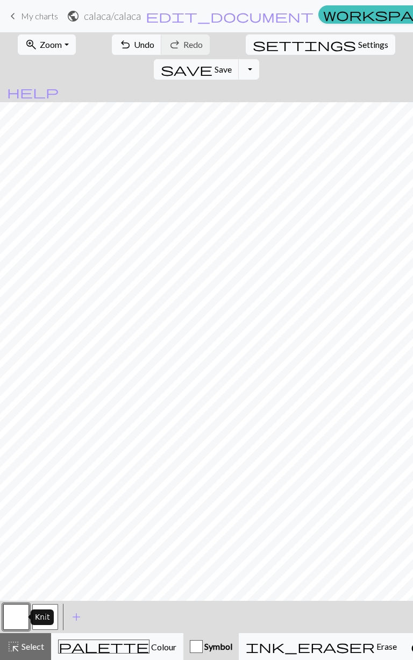
click at [49, 321] on div "Knit" at bounding box center [42, 618] width 23 height 16
click at [49, 321] on button "o" at bounding box center [45, 617] width 26 height 26
click at [22, 321] on button "button" at bounding box center [16, 617] width 26 height 26
click at [36, 321] on div "Knit" at bounding box center [42, 618] width 23 height 16
click at [43, 321] on span "o" at bounding box center [45, 616] width 6 height 9
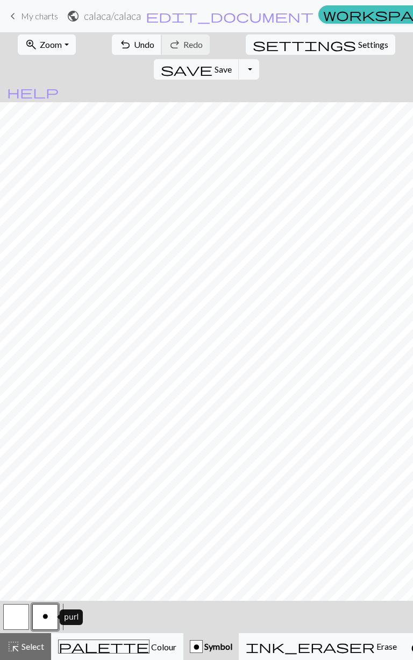
click at [118, 51] on button "undo Undo Undo" at bounding box center [137, 44] width 50 height 20
click at [121, 50] on button "undo Undo Undo" at bounding box center [137, 44] width 50 height 20
click at [119, 38] on span "undo" at bounding box center [125, 44] width 13 height 15
click at [119, 50] on span "undo" at bounding box center [125, 44] width 13 height 15
click at [119, 51] on span "undo" at bounding box center [125, 44] width 13 height 15
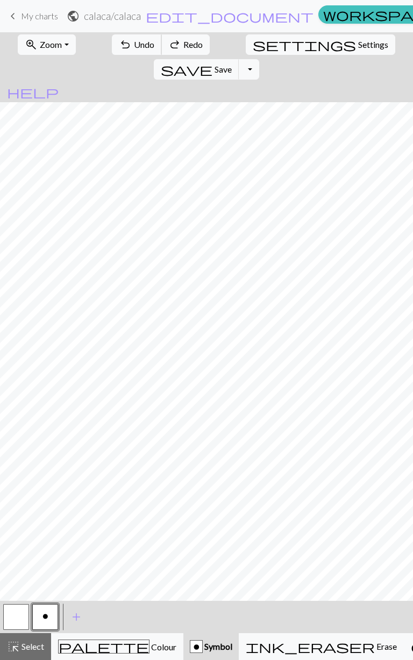
click at [119, 48] on span "undo" at bounding box center [125, 44] width 13 height 15
click at [119, 49] on span "undo" at bounding box center [125, 44] width 13 height 15
click at [358, 46] on span "Settings" at bounding box center [373, 44] width 30 height 13
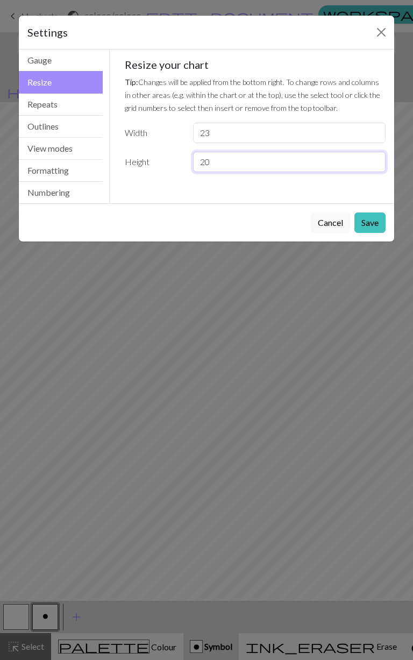
click at [227, 164] on input "20" at bounding box center [289, 162] width 193 height 20
type input "21"
click at [370, 223] on button "Save" at bounding box center [370, 222] width 31 height 20
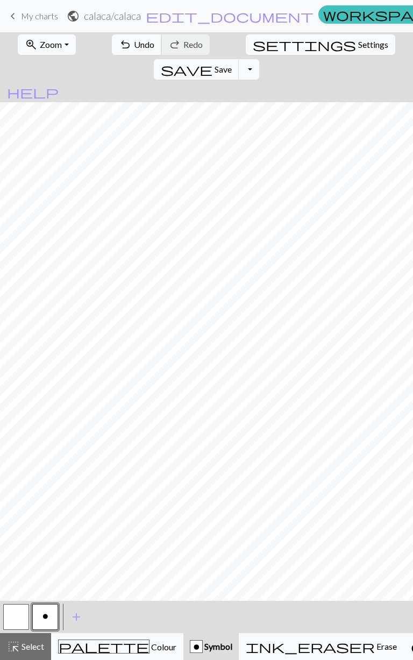
click at [119, 49] on span "undo" at bounding box center [125, 44] width 13 height 15
click at [119, 46] on span "undo" at bounding box center [125, 44] width 13 height 15
click at [119, 45] on span "undo" at bounding box center [125, 44] width 13 height 15
click at [119, 46] on span "undo" at bounding box center [125, 44] width 13 height 15
click at [119, 47] on span "undo" at bounding box center [125, 44] width 13 height 15
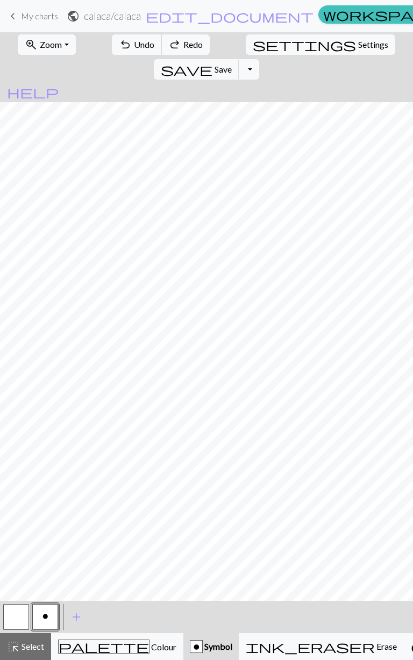
click at [119, 47] on span "undo" at bounding box center [125, 44] width 13 height 15
click at [119, 48] on span "undo" at bounding box center [125, 44] width 13 height 15
click at [119, 46] on span "undo" at bounding box center [125, 44] width 13 height 15
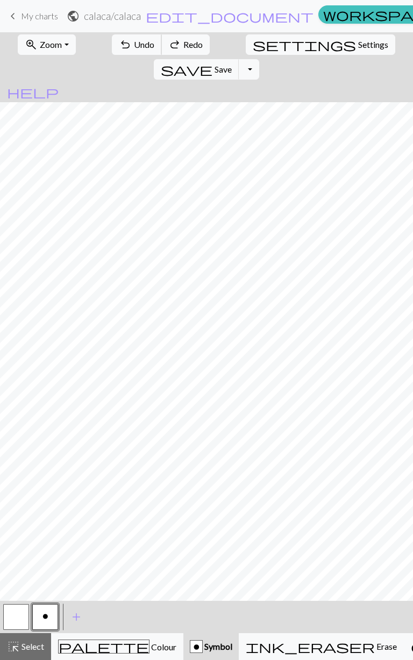
click at [119, 49] on span "undo" at bounding box center [125, 44] width 13 height 15
click at [358, 44] on span "Settings" at bounding box center [373, 44] width 30 height 13
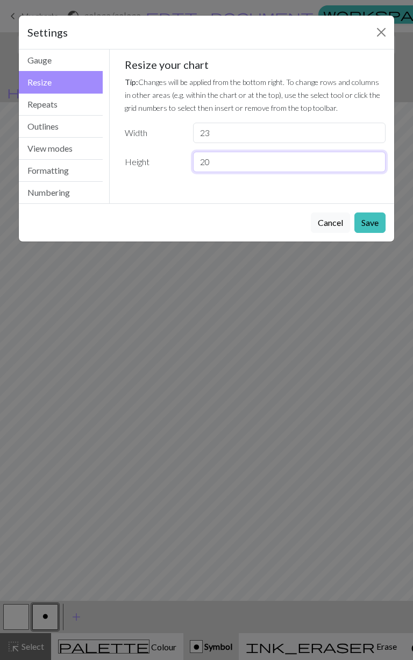
click at [269, 166] on input "20" at bounding box center [289, 162] width 193 height 20
type input "21"
click at [373, 223] on button "Save" at bounding box center [370, 222] width 31 height 20
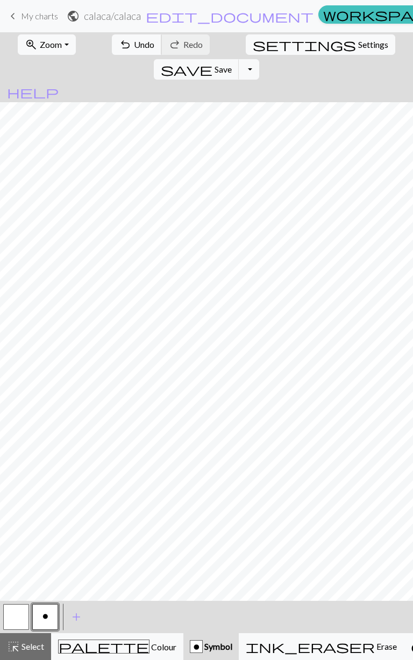
click at [119, 48] on span "undo" at bounding box center [125, 44] width 13 height 15
click at [119, 49] on button "undo Undo Undo" at bounding box center [137, 44] width 50 height 20
click at [134, 47] on span "Undo" at bounding box center [144, 44] width 20 height 10
click at [358, 48] on span "Settings" at bounding box center [373, 44] width 30 height 13
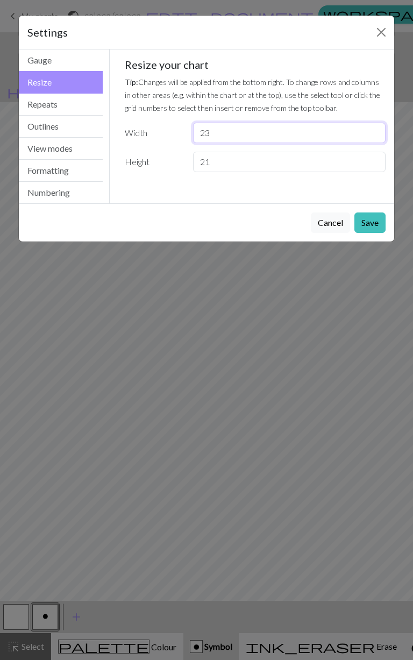
click at [260, 136] on input "23" at bounding box center [289, 133] width 193 height 20
type input "2"
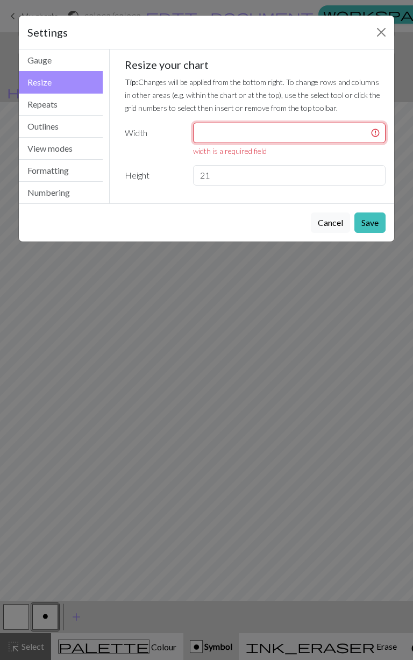
click at [273, 135] on input "number" at bounding box center [289, 133] width 193 height 20
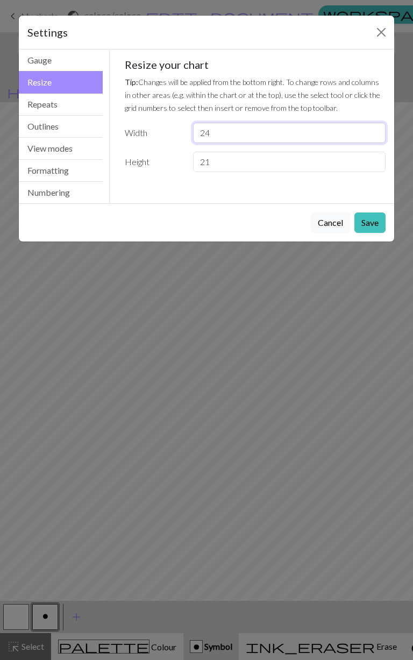
type input "24"
click at [372, 227] on button "Save" at bounding box center [370, 222] width 31 height 20
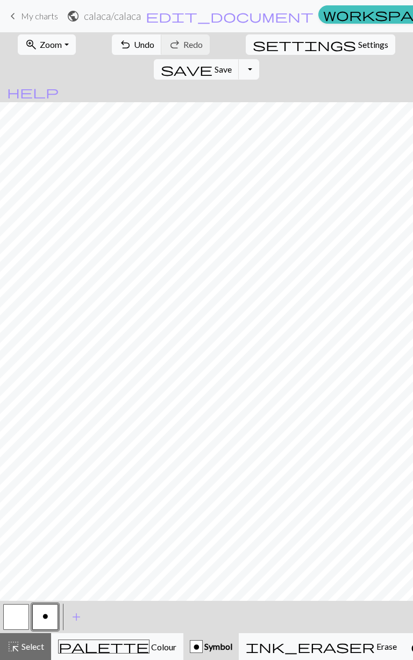
click at [358, 45] on span "Settings" at bounding box center [373, 44] width 30 height 13
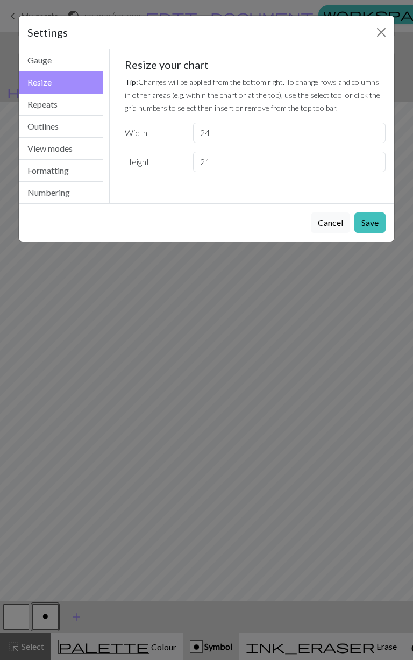
click at [328, 225] on button "Cancel" at bounding box center [330, 222] width 39 height 20
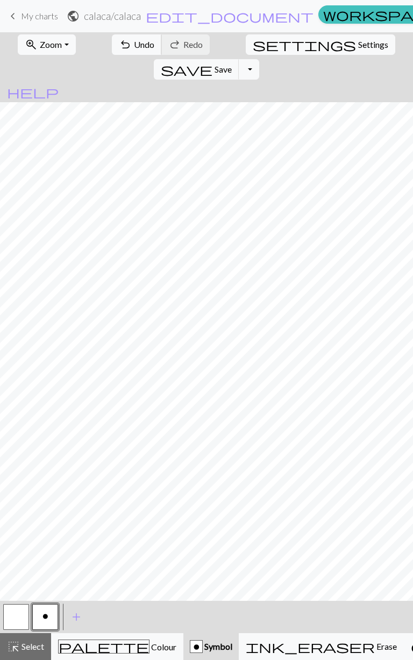
click at [119, 42] on span "undo" at bounding box center [125, 44] width 13 height 15
click at [134, 44] on span "Undo" at bounding box center [144, 44] width 20 height 10
click at [119, 51] on span "undo" at bounding box center [125, 44] width 13 height 15
click at [116, 46] on button "undo Undo Undo" at bounding box center [137, 44] width 50 height 20
click at [119, 47] on span "undo" at bounding box center [125, 44] width 13 height 15
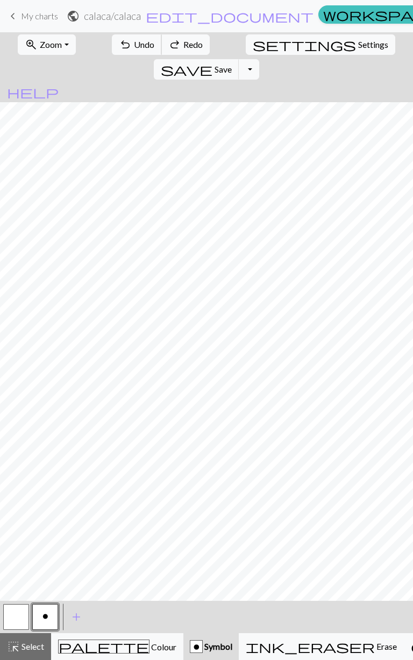
click at [119, 47] on span "undo" at bounding box center [125, 44] width 13 height 15
click at [119, 48] on span "undo" at bounding box center [125, 44] width 13 height 15
click at [119, 50] on span "undo" at bounding box center [125, 44] width 13 height 15
click at [134, 47] on span "Undo" at bounding box center [144, 44] width 20 height 10
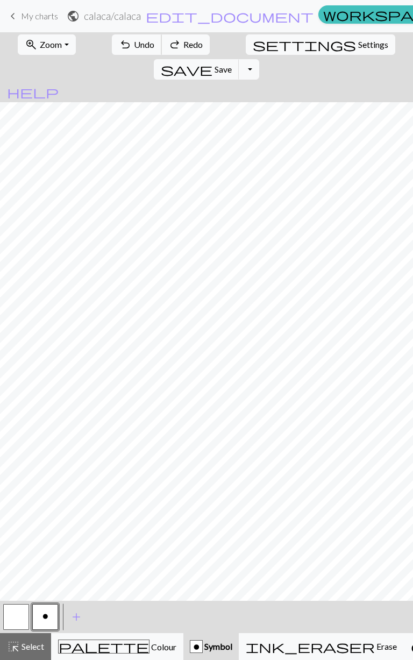
click at [116, 49] on button "undo Undo Undo" at bounding box center [137, 44] width 50 height 20
click at [119, 50] on span "undo" at bounding box center [125, 44] width 13 height 15
click at [119, 49] on span "undo" at bounding box center [125, 44] width 13 height 15
click at [117, 45] on button "undo Undo Undo" at bounding box center [137, 44] width 50 height 20
click at [134, 44] on span "Undo" at bounding box center [144, 44] width 20 height 10
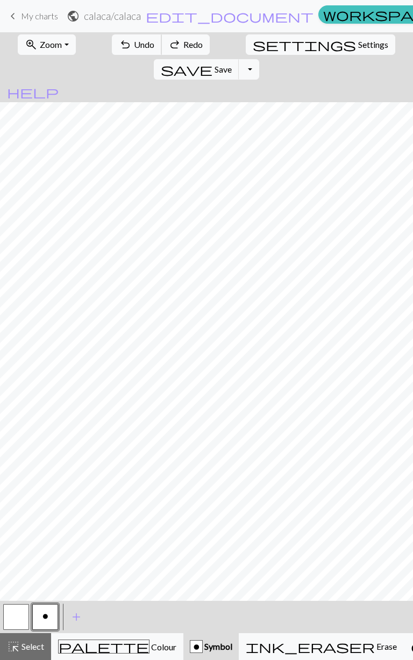
click at [134, 42] on span "Undo" at bounding box center [144, 44] width 20 height 10
click at [116, 44] on button "undo Undo Undo" at bounding box center [137, 44] width 50 height 20
click at [117, 45] on button "undo Undo Undo" at bounding box center [137, 44] width 50 height 20
click at [116, 45] on button "undo Undo Undo" at bounding box center [137, 44] width 50 height 20
click at [134, 44] on span "Undo" at bounding box center [144, 44] width 20 height 10
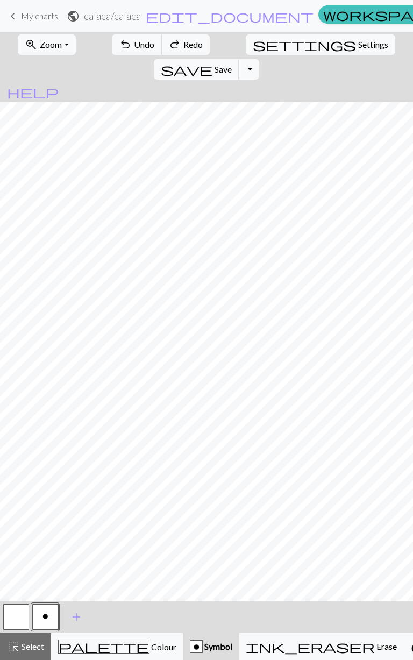
click at [134, 45] on span "Undo" at bounding box center [144, 44] width 20 height 10
click at [134, 43] on span "Undo" at bounding box center [144, 44] width 20 height 10
click at [134, 44] on span "Undo" at bounding box center [144, 44] width 20 height 10
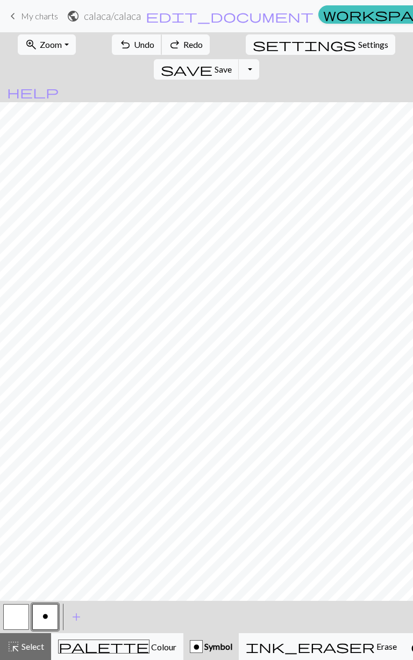
click at [134, 46] on span "Undo" at bounding box center [144, 44] width 20 height 10
click at [134, 45] on span "Undo" at bounding box center [144, 44] width 20 height 10
click at [134, 43] on span "Undo" at bounding box center [144, 44] width 20 height 10
click at [134, 42] on span "Undo" at bounding box center [144, 44] width 20 height 10
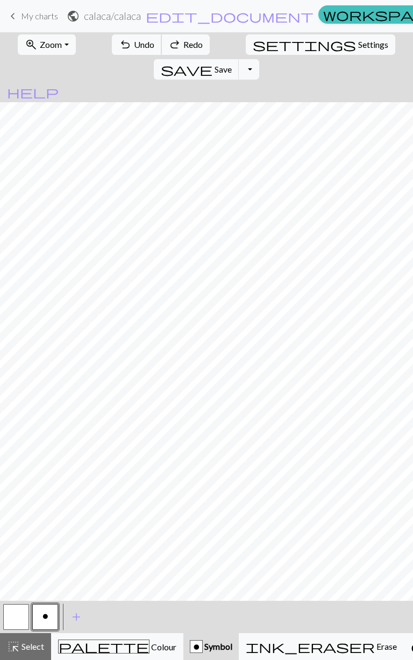
click at [134, 42] on span "Undo" at bounding box center [144, 44] width 20 height 10
click at [134, 46] on span "Undo" at bounding box center [144, 44] width 20 height 10
click at [134, 48] on span "Undo" at bounding box center [144, 44] width 20 height 10
click at [134, 45] on span "Undo" at bounding box center [144, 44] width 20 height 10
click at [134, 42] on span "Undo" at bounding box center [144, 44] width 20 height 10
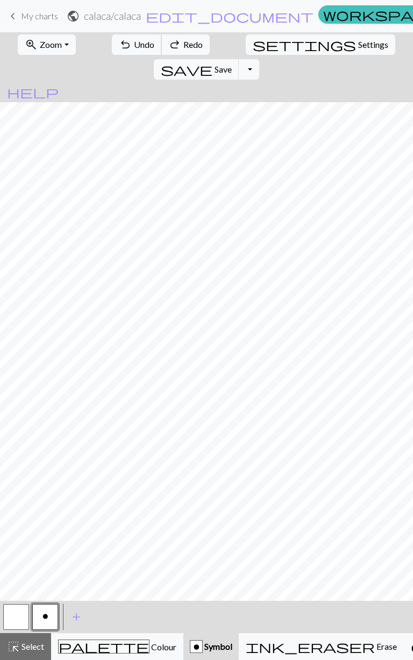
click at [134, 45] on span "Undo" at bounding box center [144, 44] width 20 height 10
click at [134, 43] on span "Undo" at bounding box center [144, 44] width 20 height 10
click at [134, 44] on span "Undo" at bounding box center [144, 44] width 20 height 10
click at [134, 46] on span "Undo" at bounding box center [144, 44] width 20 height 10
click at [134, 44] on span "Undo" at bounding box center [144, 44] width 20 height 10
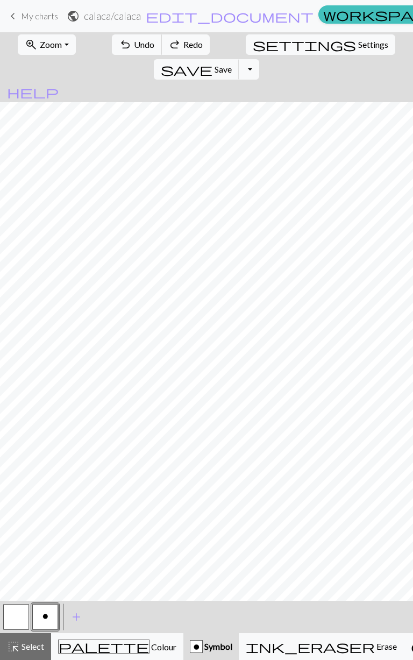
click at [134, 44] on span "Undo" at bounding box center [144, 44] width 20 height 10
click at [134, 42] on span "Undo" at bounding box center [144, 44] width 20 height 10
click at [117, 44] on button "undo Undo Undo" at bounding box center [137, 44] width 50 height 20
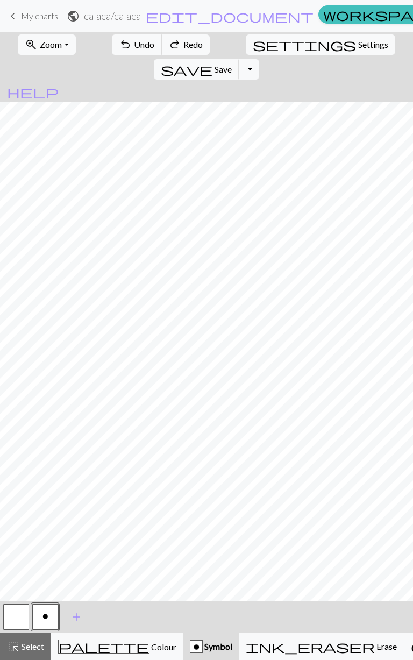
click at [117, 44] on button "undo Undo Undo" at bounding box center [137, 44] width 50 height 20
click at [116, 46] on button "undo Undo Undo" at bounding box center [137, 44] width 50 height 20
click at [119, 48] on span "undo" at bounding box center [125, 44] width 13 height 15
click at [134, 46] on span "Undo" at bounding box center [144, 44] width 20 height 10
click at [118, 46] on div "undo Undo Undo redo Redo Redo" at bounding box center [161, 44] width 104 height 25
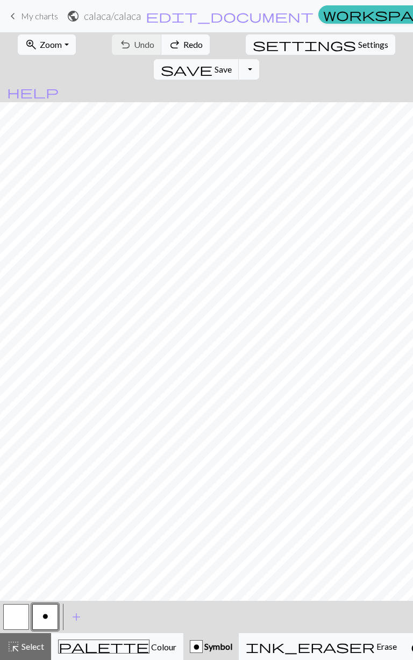
click at [118, 47] on div "undo Undo Undo redo Redo Redo" at bounding box center [161, 44] width 104 height 25
click at [119, 47] on div "undo Undo Undo redo Redo Redo" at bounding box center [161, 44] width 104 height 25
click at [118, 48] on div "undo Undo Undo redo Redo Redo" at bounding box center [161, 44] width 104 height 25
click at [119, 48] on div "undo Undo Undo redo Redo Redo" at bounding box center [161, 44] width 104 height 25
click at [121, 48] on div "undo Undo Undo redo Redo Redo" at bounding box center [161, 44] width 104 height 25
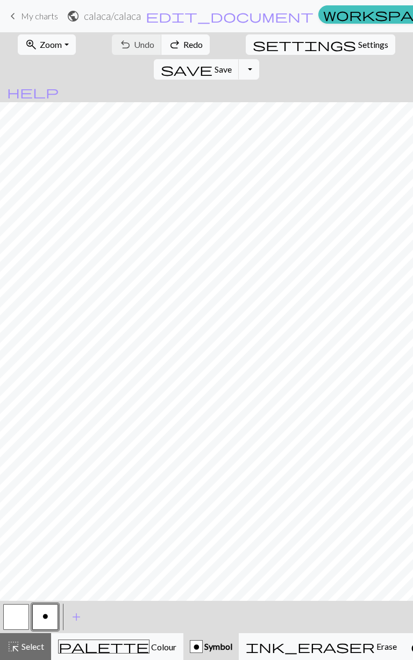
click at [183, 48] on span "Redo" at bounding box center [192, 44] width 19 height 10
click at [168, 45] on span "redo" at bounding box center [174, 44] width 13 height 15
click at [168, 47] on span "redo" at bounding box center [174, 44] width 13 height 15
click at [168, 48] on span "redo" at bounding box center [174, 44] width 13 height 15
click at [168, 49] on span "redo" at bounding box center [174, 44] width 13 height 15
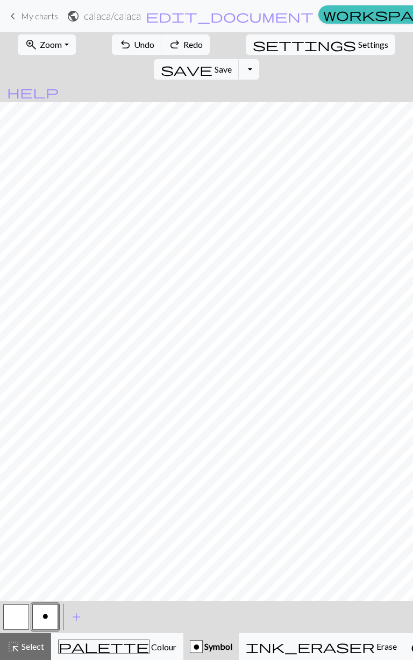
click at [168, 49] on span "redo" at bounding box center [174, 44] width 13 height 15
click at [168, 48] on span "redo" at bounding box center [174, 44] width 13 height 15
click at [168, 46] on span "redo" at bounding box center [174, 44] width 13 height 15
click at [168, 44] on span "redo" at bounding box center [174, 44] width 13 height 15
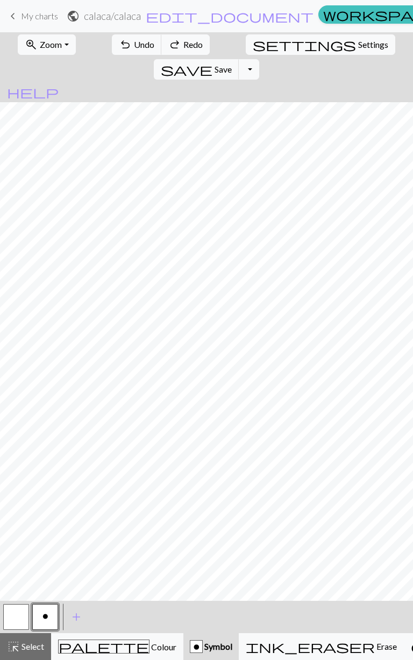
click at [168, 44] on span "redo" at bounding box center [174, 44] width 13 height 15
click at [168, 43] on span "redo" at bounding box center [174, 44] width 13 height 15
click at [168, 44] on span "redo" at bounding box center [174, 44] width 13 height 15
click at [168, 45] on span "redo" at bounding box center [174, 44] width 13 height 15
click at [168, 46] on span "redo" at bounding box center [174, 44] width 13 height 15
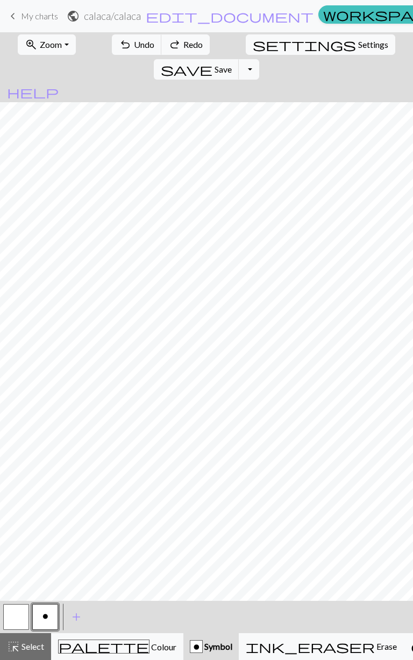
click at [168, 44] on span "redo" at bounding box center [174, 44] width 13 height 15
click at [168, 45] on span "redo" at bounding box center [174, 44] width 13 height 15
click at [168, 42] on span "redo" at bounding box center [174, 44] width 13 height 15
click at [168, 41] on span "redo" at bounding box center [174, 44] width 13 height 15
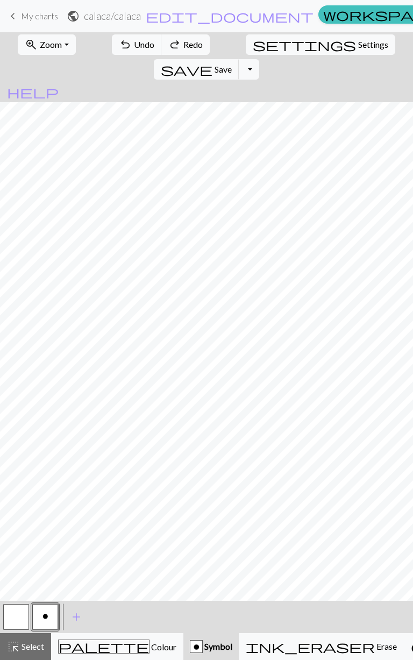
click at [168, 42] on span "redo" at bounding box center [174, 44] width 13 height 15
click at [168, 41] on span "redo" at bounding box center [174, 44] width 13 height 15
click at [168, 45] on span "redo" at bounding box center [174, 44] width 13 height 15
click at [168, 46] on span "redo" at bounding box center [174, 44] width 13 height 15
click at [168, 47] on span "redo" at bounding box center [174, 44] width 13 height 15
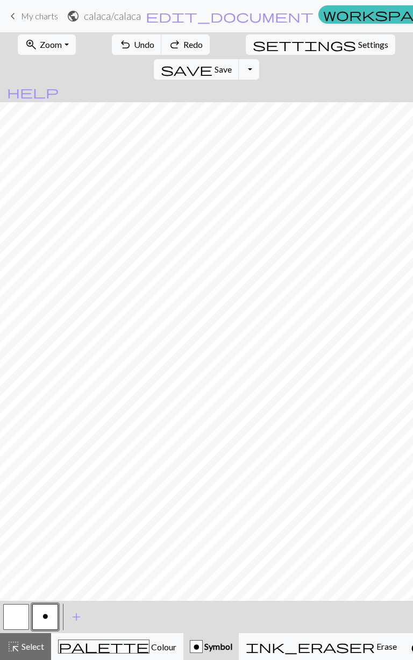
click at [168, 47] on span "redo" at bounding box center [174, 44] width 13 height 15
click at [168, 45] on span "redo" at bounding box center [174, 44] width 13 height 15
click at [168, 46] on span "redo" at bounding box center [174, 44] width 13 height 15
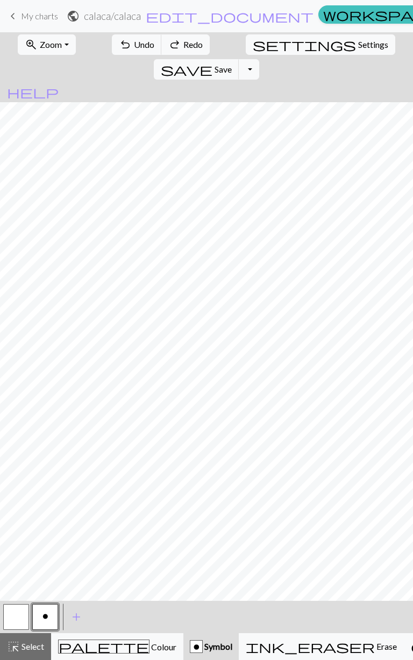
click at [168, 46] on span "redo" at bounding box center [174, 44] width 13 height 15
click at [168, 48] on span "redo" at bounding box center [174, 44] width 13 height 15
click at [168, 46] on span "redo" at bounding box center [174, 44] width 13 height 15
click at [168, 51] on span "redo" at bounding box center [174, 44] width 13 height 15
click at [161, 53] on button "redo Redo Redo" at bounding box center [185, 44] width 48 height 20
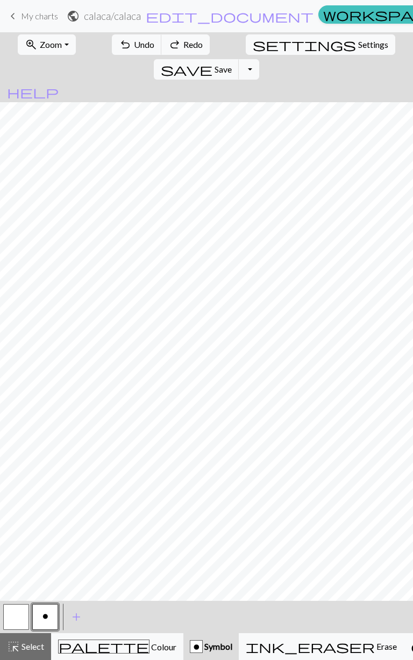
click at [168, 51] on span "redo" at bounding box center [174, 44] width 13 height 15
click at [42, 321] on span "Select" at bounding box center [32, 646] width 24 height 10
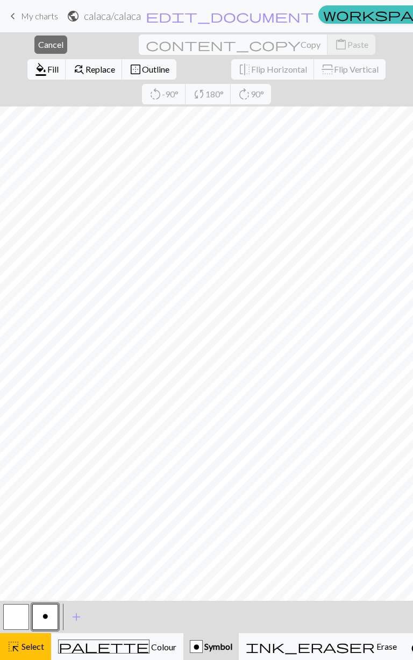
click at [169, 64] on span "Outline" at bounding box center [155, 69] width 27 height 10
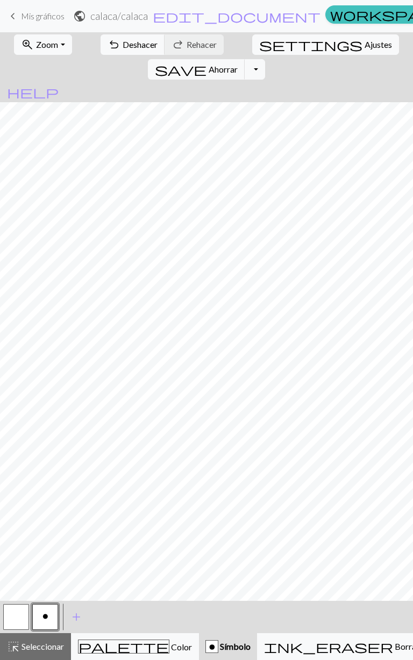
click at [43, 321] on font "Seleccionar" at bounding box center [43, 646] width 42 height 10
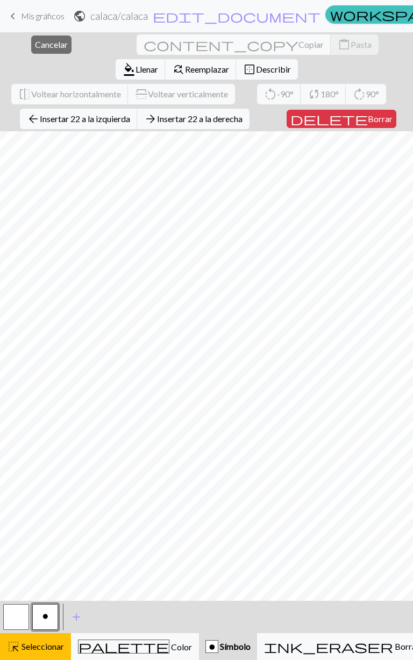
click at [181, 114] on font "Insertar 22 a la derecha" at bounding box center [200, 119] width 86 height 10
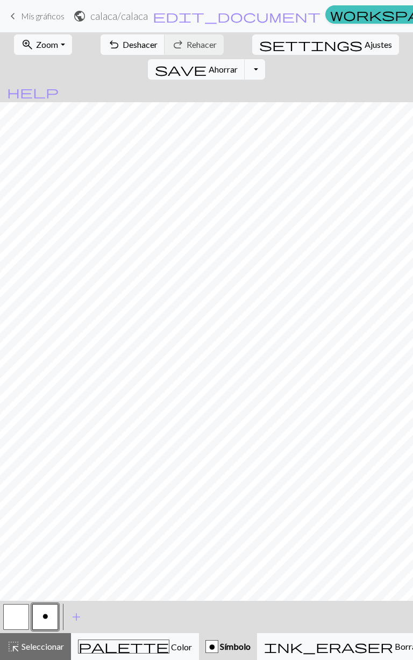
click at [365, 45] on font "Ajustes" at bounding box center [378, 44] width 27 height 10
select select "aran"
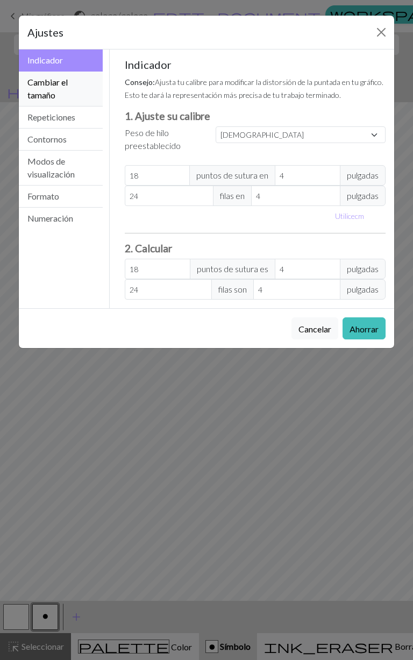
click at [34, 95] on font "Cambiar el tamaño" at bounding box center [47, 88] width 40 height 23
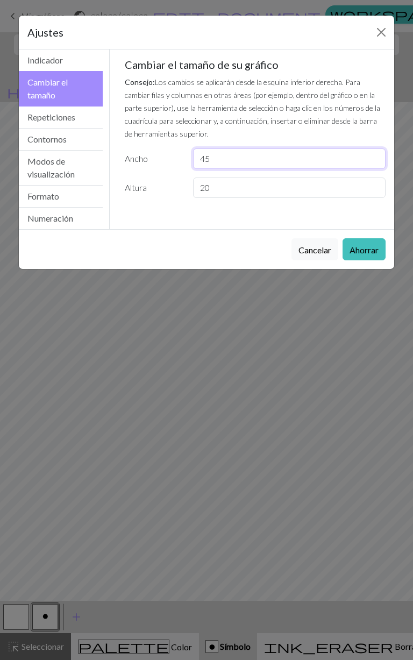
click at [330, 155] on input "45" at bounding box center [289, 158] width 193 height 20
type input "4"
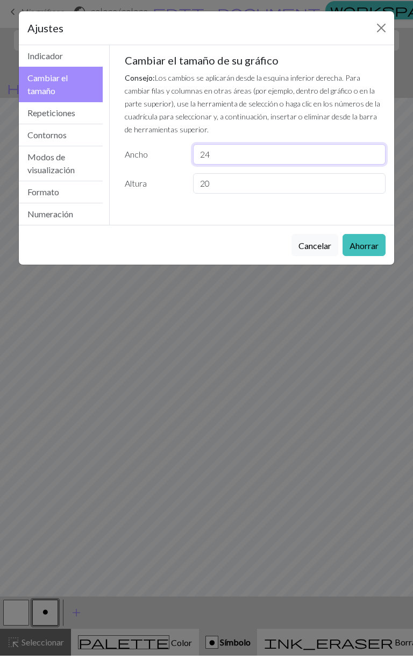
type input "24"
click at [363, 251] on font "Ahorrar" at bounding box center [364, 250] width 29 height 10
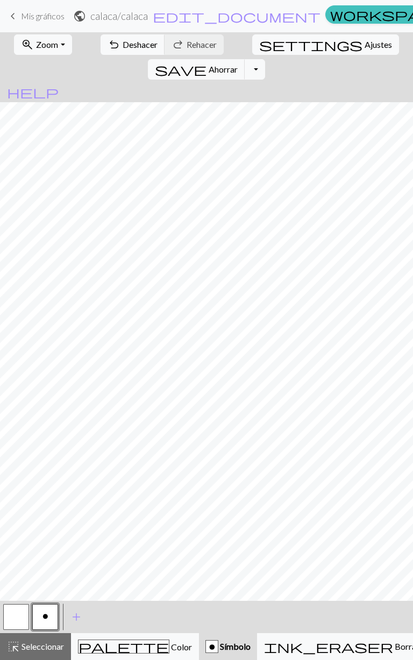
click at [42, 321] on button "highlight_alt Seleccionar Seleccionar" at bounding box center [35, 646] width 71 height 27
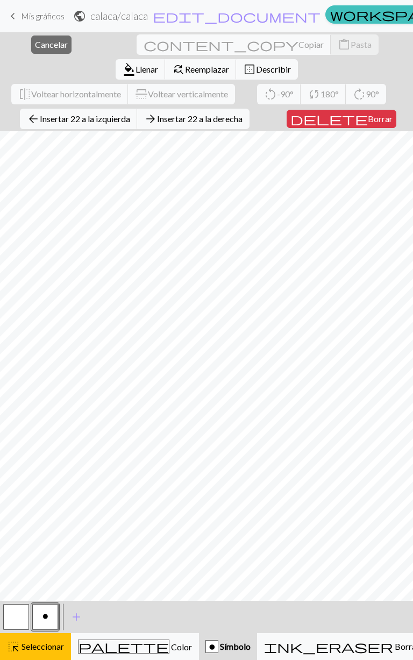
click at [243, 114] on font "Insertar 22 a la derecha" at bounding box center [200, 119] width 86 height 10
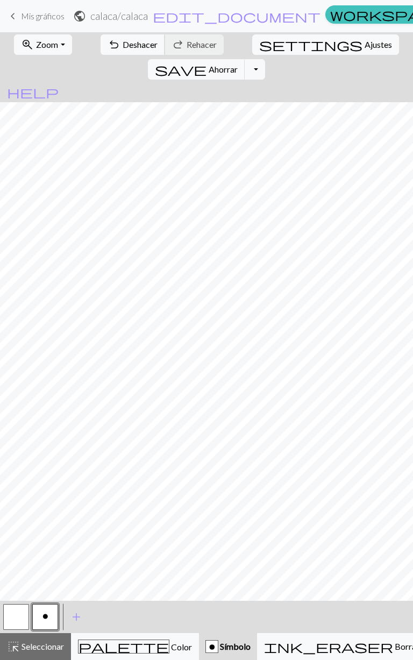
click at [123, 43] on font "Deshacer" at bounding box center [140, 44] width 35 height 10
click at [123, 44] on font "Deshacer" at bounding box center [140, 44] width 35 height 10
click at [123, 45] on font "Deshacer" at bounding box center [140, 44] width 35 height 10
click at [108, 47] on span "undo" at bounding box center [114, 44] width 13 height 15
click at [101, 36] on button "undo Deshacer Deshacer" at bounding box center [133, 44] width 65 height 20
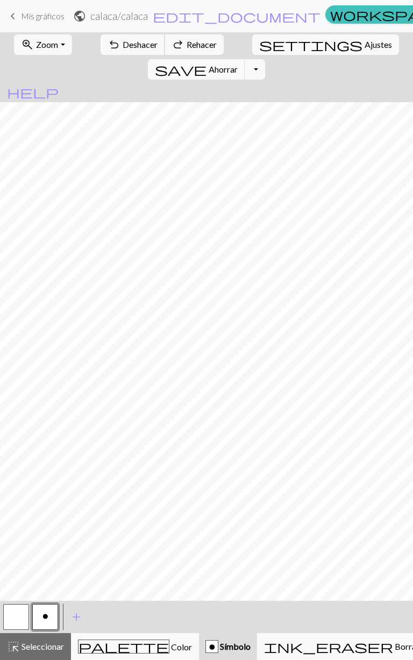
click at [108, 48] on span "undo" at bounding box center [114, 44] width 13 height 15
click at [109, 52] on button "undo Deshacer Deshacer" at bounding box center [133, 44] width 65 height 20
click at [170, 51] on button "redo Rehacer Rehacer" at bounding box center [194, 44] width 59 height 20
click at [187, 45] on font "Rehacer" at bounding box center [202, 44] width 30 height 10
click at [365, 49] on span "Ajustes" at bounding box center [378, 44] width 27 height 13
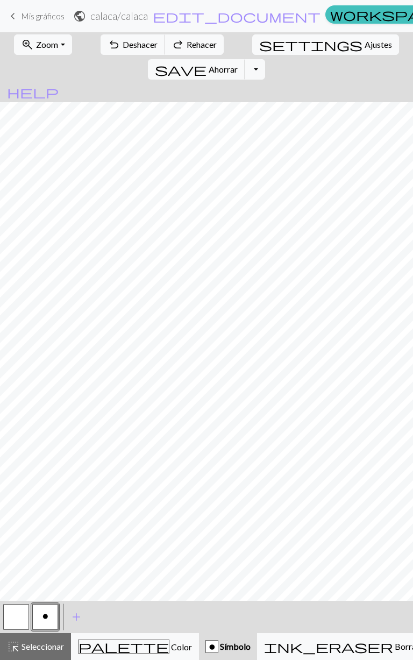
select select "aran"
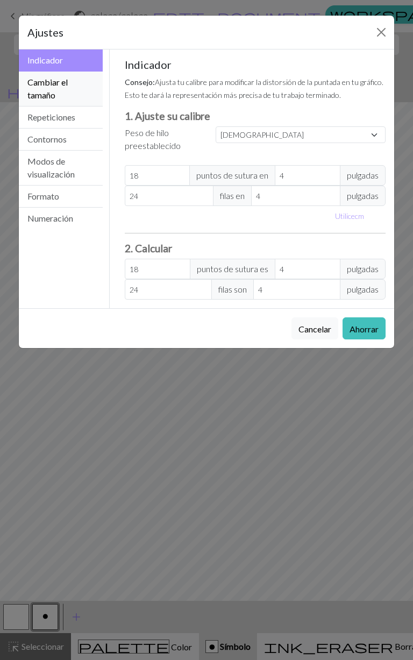
click at [87, 83] on button "Cambiar el tamaño" at bounding box center [61, 89] width 84 height 35
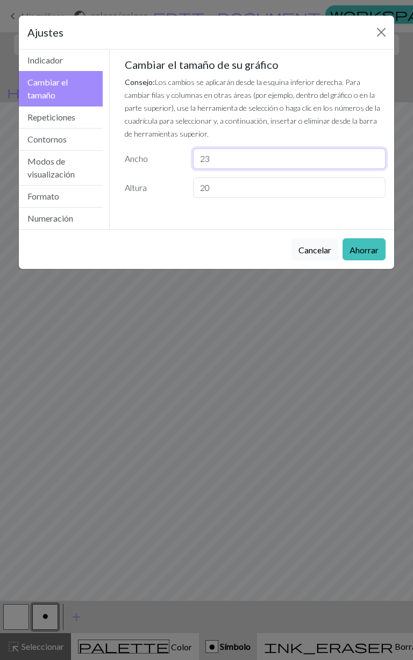
click at [298, 160] on input "23" at bounding box center [289, 158] width 193 height 20
type input "24"
click at [56, 118] on font "Repeticiones" at bounding box center [51, 117] width 48 height 10
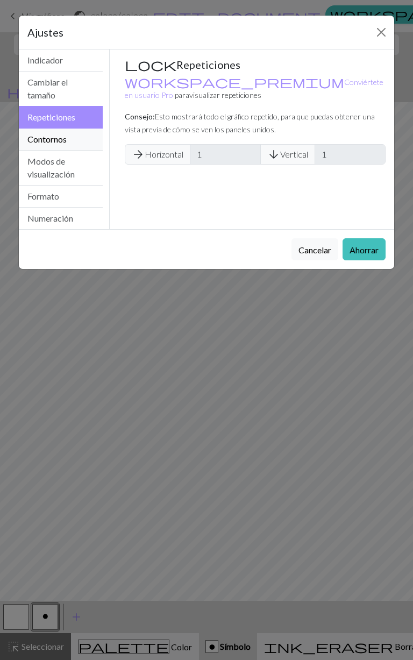
click at [46, 134] on font "Contornos" at bounding box center [46, 139] width 39 height 10
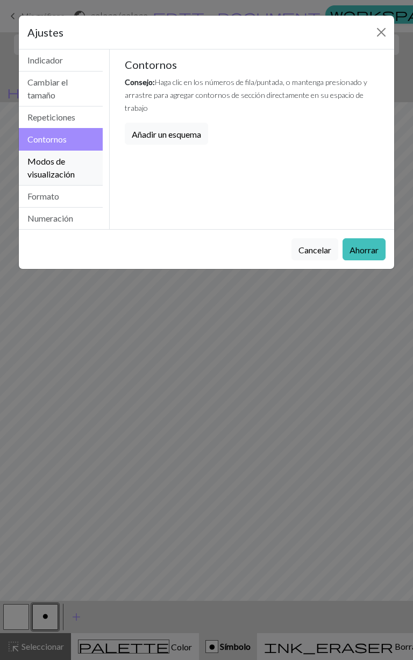
click at [46, 165] on font "Modos de visualización" at bounding box center [50, 167] width 47 height 23
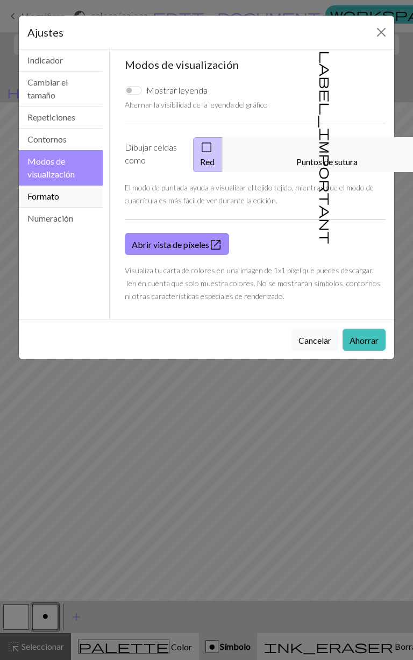
click at [47, 205] on button "Formato" at bounding box center [61, 197] width 84 height 22
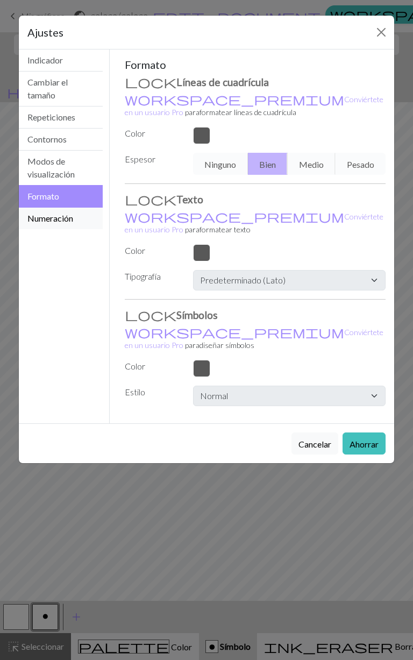
click at [47, 220] on font "Numeración" at bounding box center [50, 218] width 46 height 10
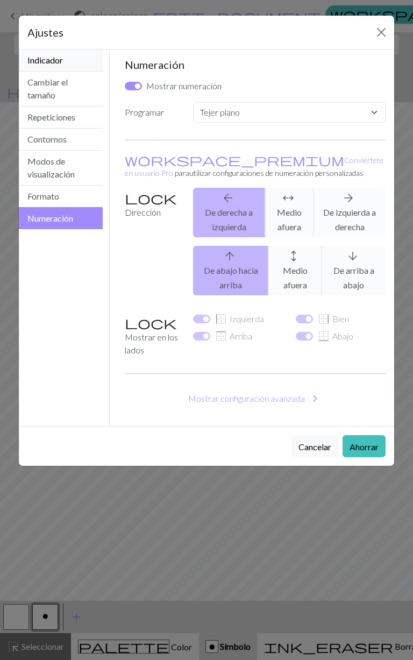
click at [39, 60] on font "Indicador" at bounding box center [45, 60] width 36 height 10
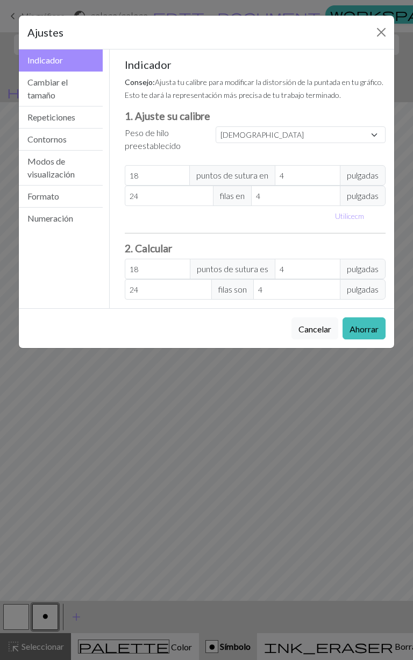
click at [367, 321] on font "Ahorrar" at bounding box center [364, 329] width 29 height 10
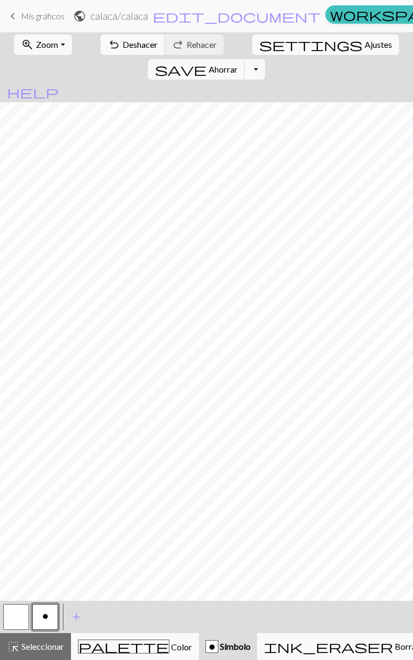
click at [37, 321] on div "highlight_alt Seleccionar Seleccionar" at bounding box center [35, 646] width 57 height 13
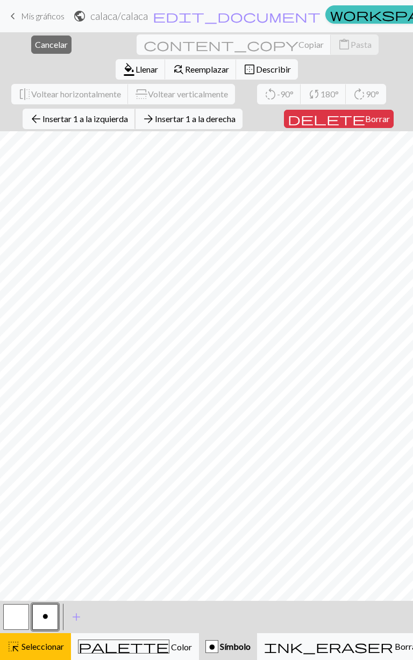
click at [74, 114] on font "Insertar 1 a la izquierda" at bounding box center [85, 119] width 86 height 10
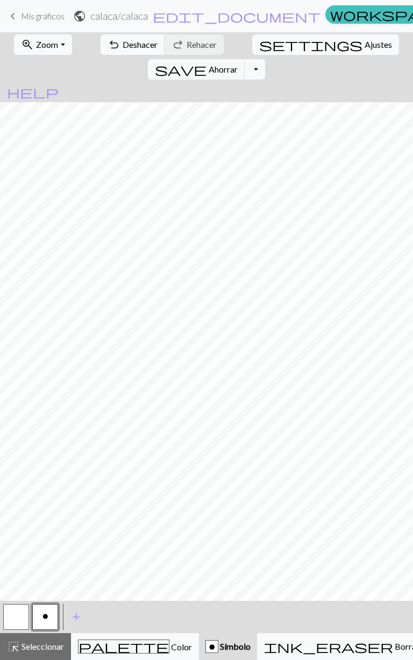
click at [51, 321] on font "Seleccionar" at bounding box center [43, 646] width 42 height 10
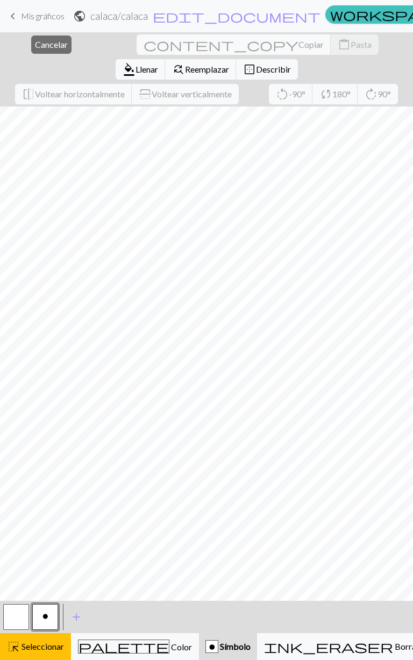
click at [35, 49] on font "Cancelar" at bounding box center [51, 44] width 33 height 10
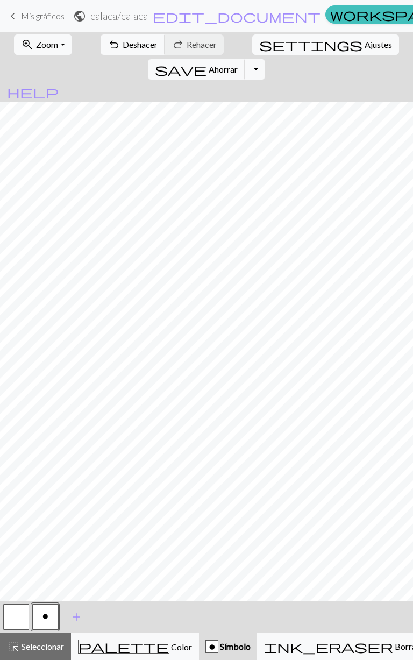
click at [108, 45] on span "undo" at bounding box center [114, 44] width 13 height 15
click at [46, 321] on div "highlight_alt Seleccionar Seleccionar" at bounding box center [35, 646] width 57 height 13
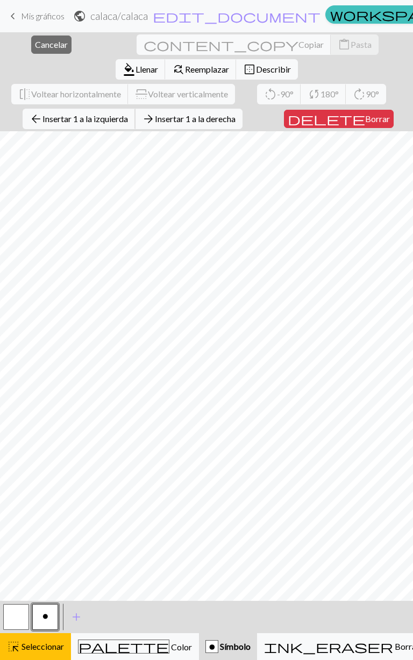
click at [42, 111] on span "arrow_back" at bounding box center [36, 118] width 13 height 15
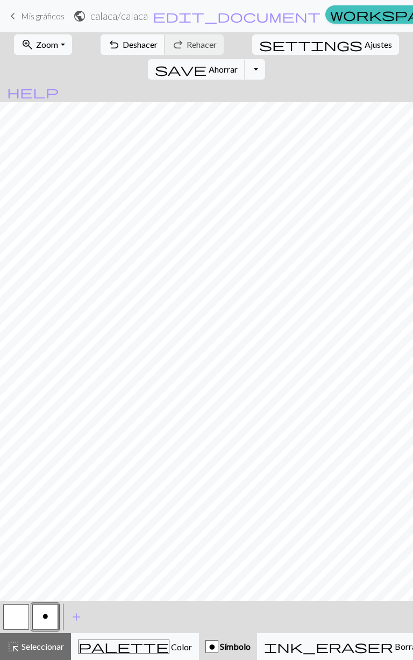
click at [123, 48] on font "Deshacer" at bounding box center [140, 44] width 35 height 10
click at [123, 46] on font "Deshacer" at bounding box center [140, 44] width 35 height 10
click at [108, 47] on span "undo" at bounding box center [114, 44] width 13 height 15
click at [103, 44] on button "undo Deshacer Deshacer" at bounding box center [133, 44] width 65 height 20
click at [39, 321] on font "Seleccionar" at bounding box center [43, 646] width 42 height 10
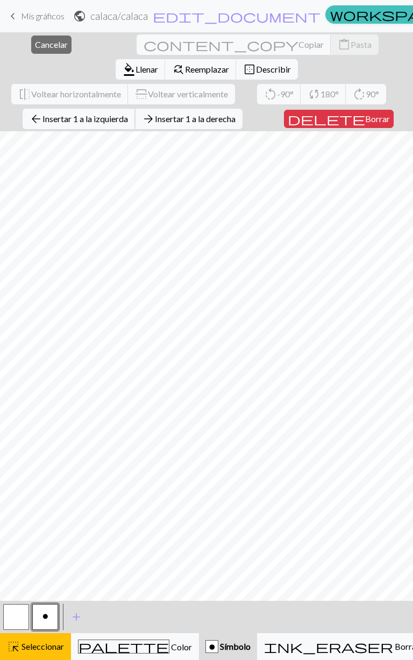
click at [72, 114] on font "Insertar 1 a la izquierda" at bounding box center [85, 119] width 86 height 10
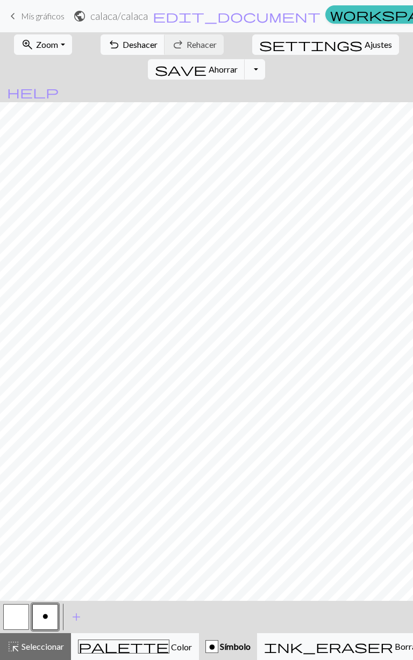
click at [24, 321] on button "button" at bounding box center [16, 617] width 26 height 26
click at [55, 321] on button "o" at bounding box center [45, 617] width 26 height 26
click at [123, 46] on font "Deshacer" at bounding box center [140, 44] width 35 height 10
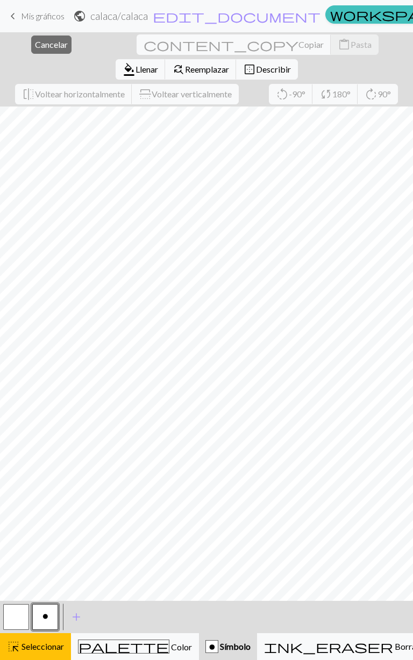
click at [35, 46] on font "Cancelar" at bounding box center [51, 44] width 33 height 10
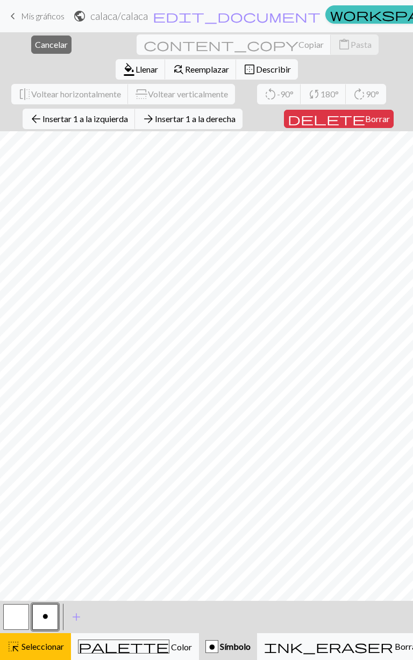
click at [35, 48] on font "Cancelar" at bounding box center [51, 44] width 33 height 10
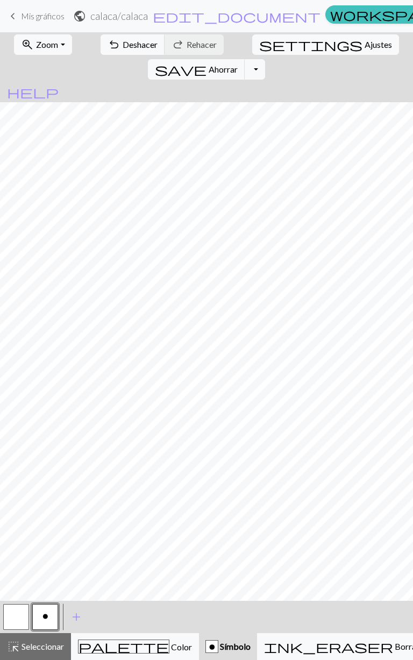
click at [35, 321] on font "Seleccionar" at bounding box center [43, 646] width 42 height 10
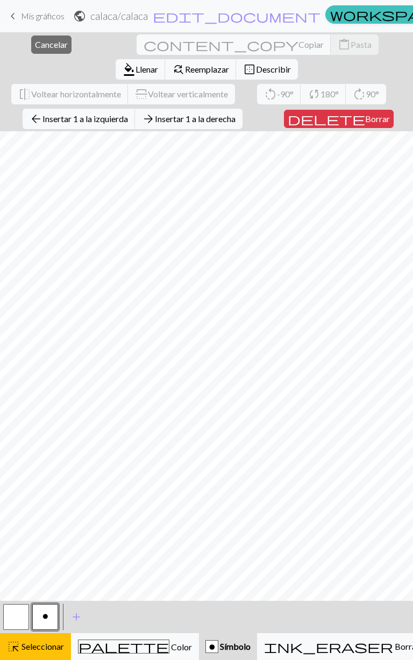
click at [365, 114] on font "Borrar" at bounding box center [377, 119] width 25 height 10
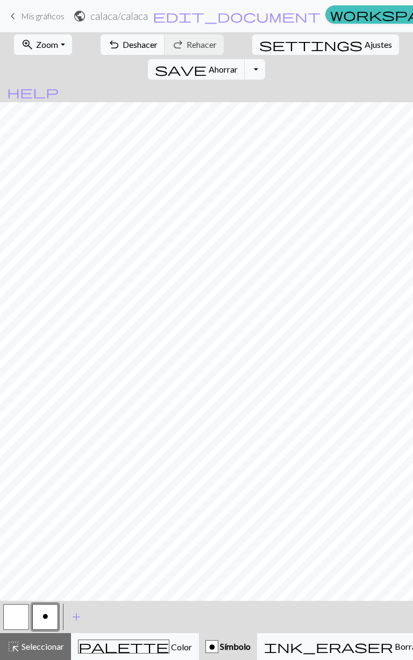
click at [265, 59] on button "Alternar menú desplegable" at bounding box center [255, 69] width 20 height 20
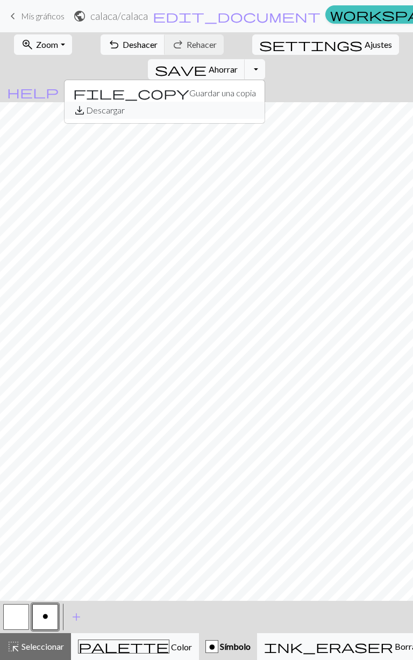
click at [125, 105] on font "Descargar" at bounding box center [105, 110] width 39 height 10
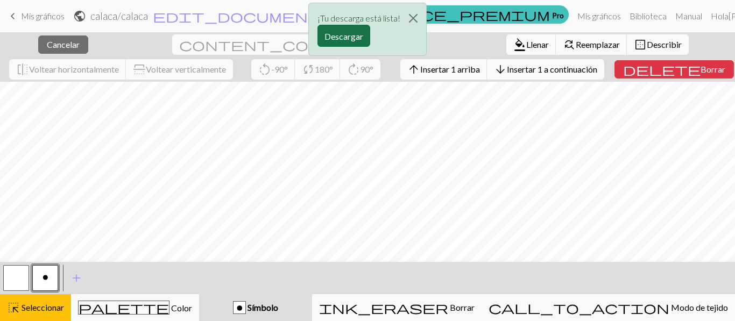
click at [328, 40] on font "Descargar" at bounding box center [343, 36] width 39 height 10
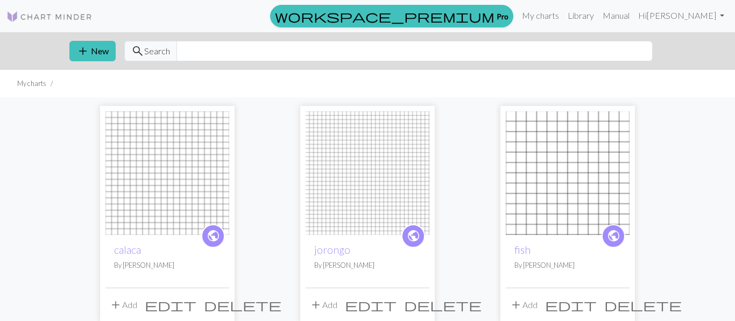
click at [218, 306] on span "delete" at bounding box center [242, 304] width 77 height 15
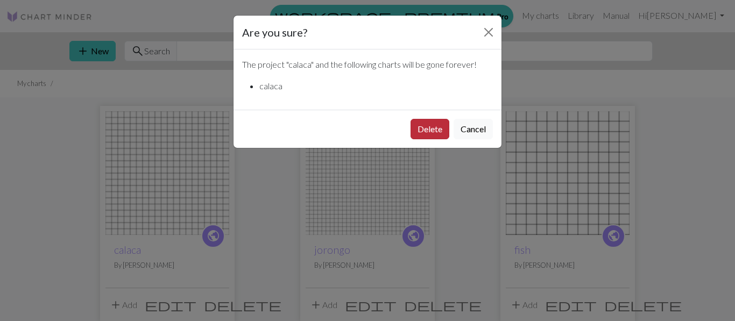
click at [437, 137] on button "Delete" at bounding box center [429, 129] width 39 height 20
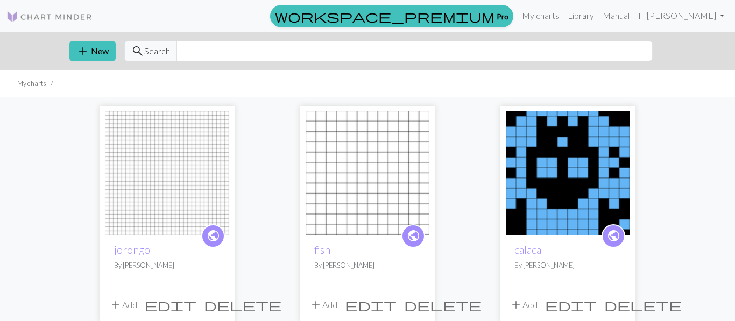
click at [419, 306] on span "delete" at bounding box center [442, 304] width 77 height 15
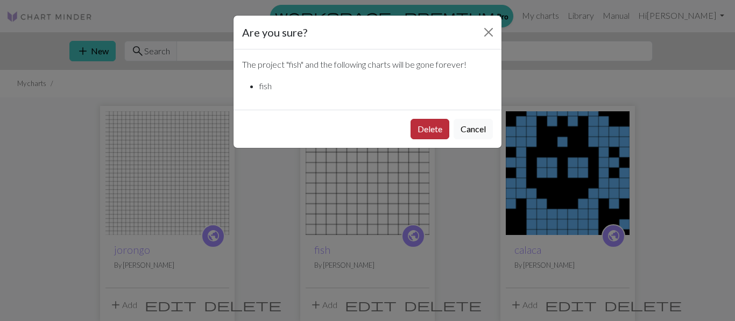
click at [436, 133] on button "Delete" at bounding box center [429, 129] width 39 height 20
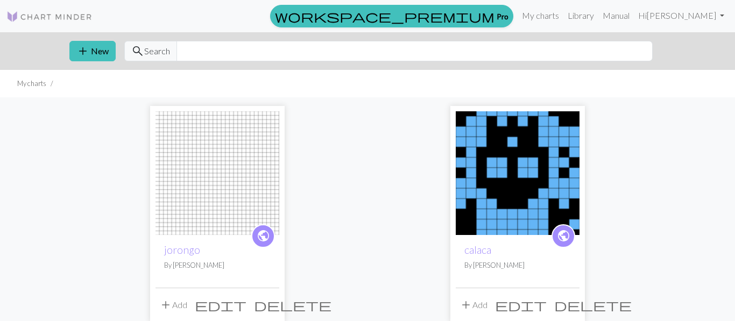
click at [270, 309] on span "delete" at bounding box center [292, 304] width 77 height 15
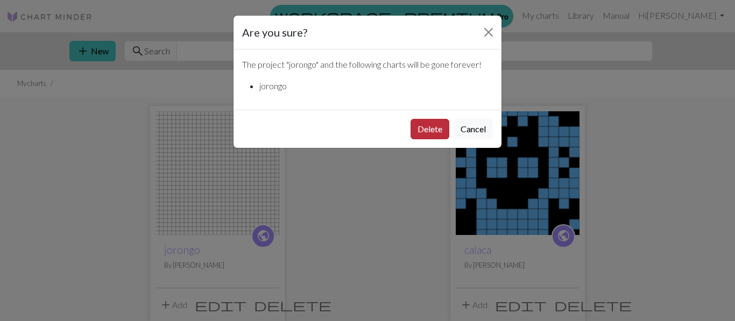
click at [433, 130] on button "Delete" at bounding box center [429, 129] width 39 height 20
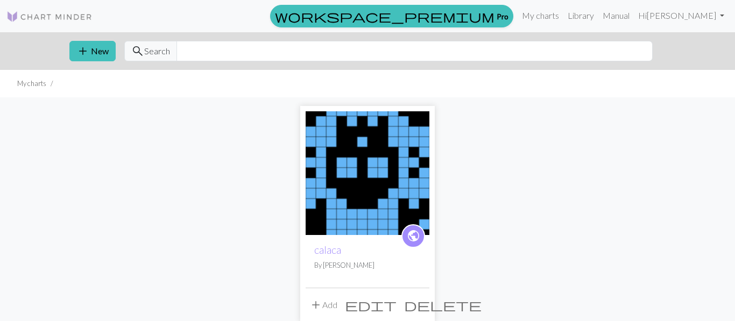
click at [351, 146] on img at bounding box center [368, 173] width 124 height 124
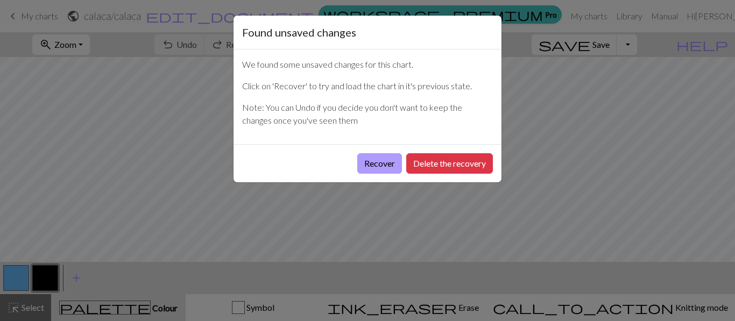
click at [393, 165] on button "Recover" at bounding box center [379, 163] width 45 height 20
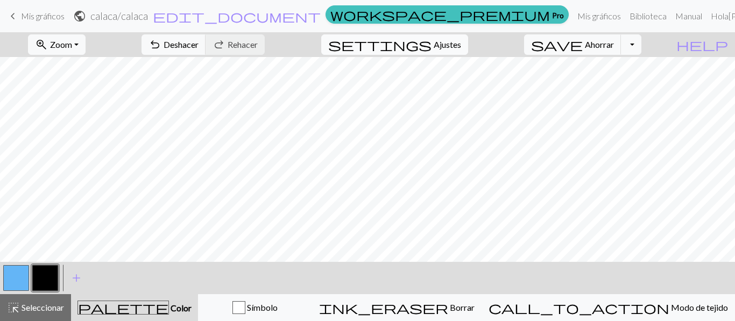
click at [466, 52] on button "settings Ajustes" at bounding box center [394, 44] width 147 height 20
select select "aran"
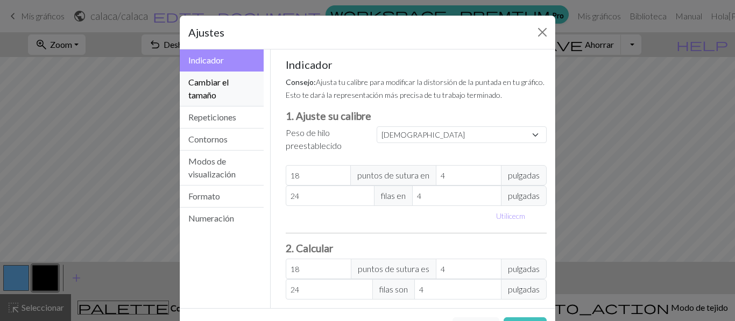
click at [212, 96] on font "Cambiar el tamaño" at bounding box center [208, 88] width 40 height 23
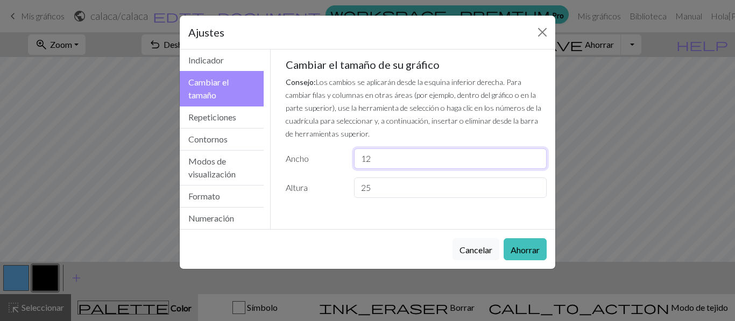
click at [392, 155] on input "12" at bounding box center [450, 158] width 193 height 20
type input "1"
type input "23"
click at [392, 194] on input "25" at bounding box center [450, 188] width 193 height 20
type input "20"
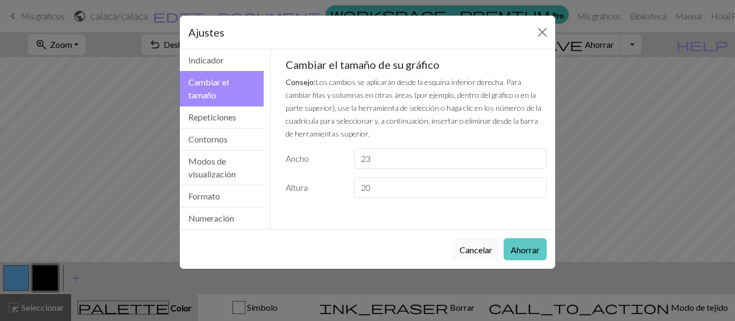
click at [526, 246] on font "Ahorrar" at bounding box center [525, 250] width 29 height 10
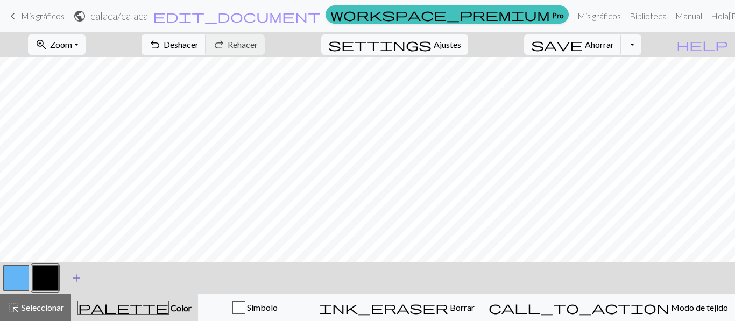
click at [77, 277] on span "add" at bounding box center [76, 278] width 13 height 15
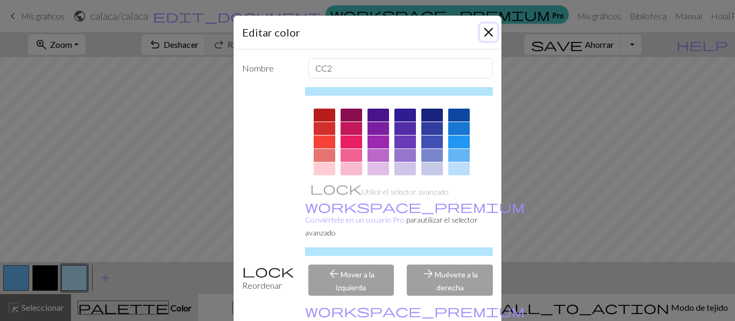
click at [484, 29] on button "Cerca" at bounding box center [488, 32] width 17 height 17
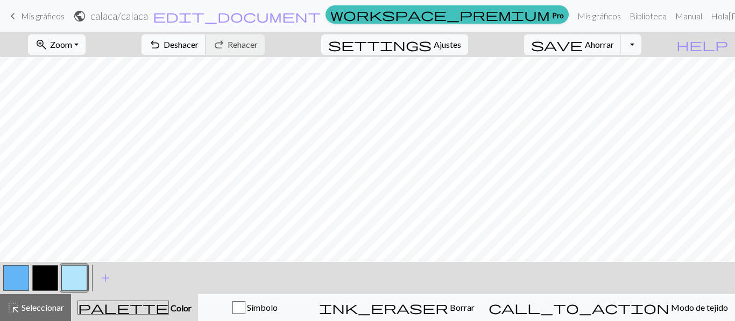
click at [199, 41] on font "Deshacer" at bounding box center [181, 44] width 35 height 10
click at [206, 41] on button "undo Deshacer Deshacer" at bounding box center [173, 44] width 65 height 20
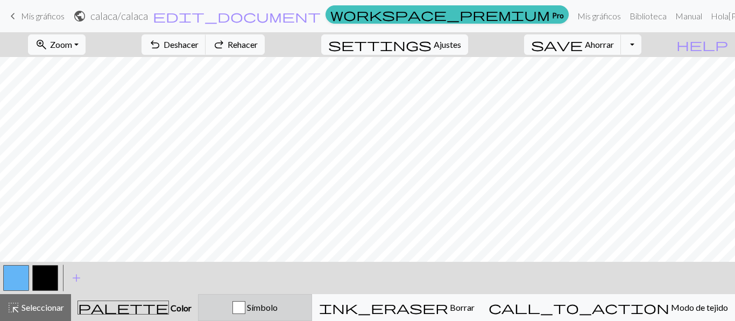
click at [245, 311] on div "button" at bounding box center [238, 307] width 13 height 13
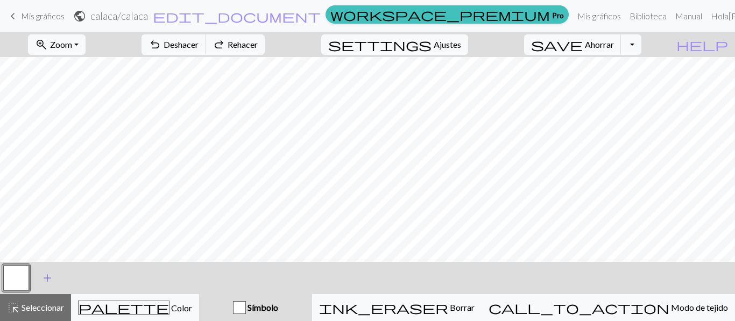
click at [54, 280] on button "add Añade un color" at bounding box center [47, 278] width 27 height 27
click at [0, 277] on div "< > add Añade un color" at bounding box center [367, 278] width 735 height 32
click at [17, 277] on button "button" at bounding box center [16, 278] width 26 height 26
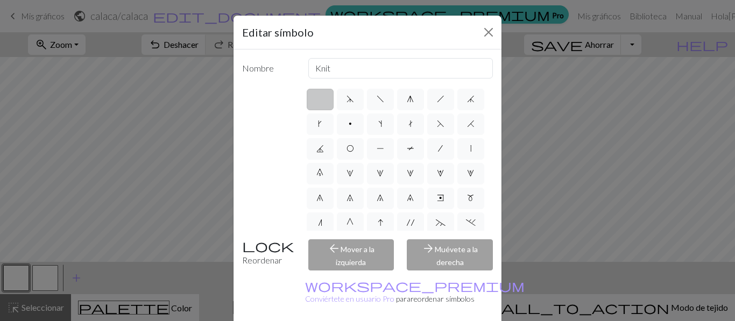
click at [327, 96] on label at bounding box center [320, 100] width 27 height 22
click at [327, 96] on input "radio" at bounding box center [323, 96] width 7 height 7
click at [153, 211] on div "Editar símbolo Nombre Knit d f g h j k p s t F H J O P T / | 0 1 2 3 4 5 6 7 8 …" at bounding box center [367, 160] width 735 height 321
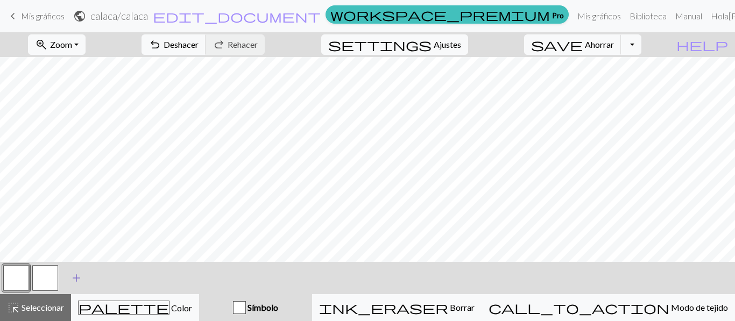
click at [77, 278] on span "add" at bounding box center [76, 278] width 13 height 15
click at [206, 52] on button "undo Deshacer Deshacer" at bounding box center [173, 44] width 65 height 20
click at [248, 52] on div "undo Deshacer Deshacer redo Rehacer Rehacer" at bounding box center [202, 44] width 139 height 25
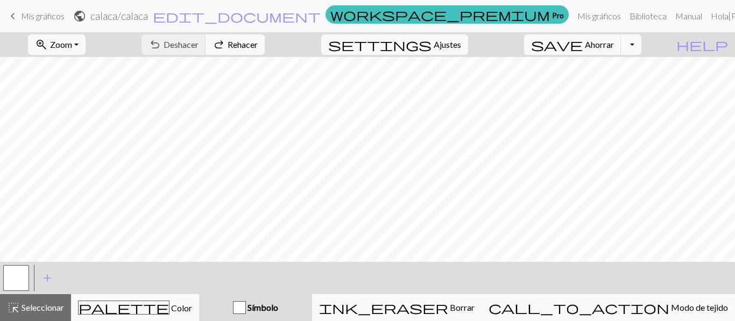
click at [258, 39] on font "Rehacer" at bounding box center [243, 44] width 30 height 10
click at [453, 54] on button "settings Ajustes" at bounding box center [394, 44] width 147 height 20
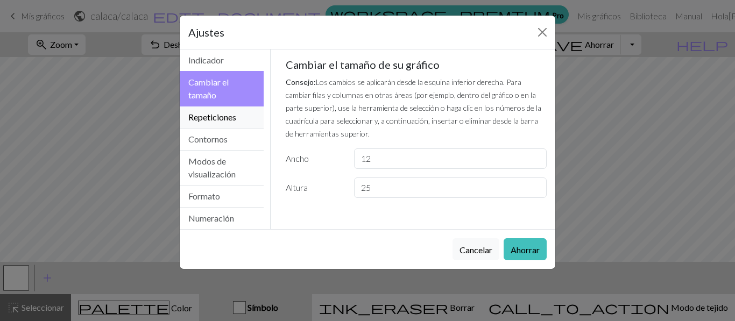
click at [227, 108] on button "Repeticiones" at bounding box center [222, 118] width 84 height 22
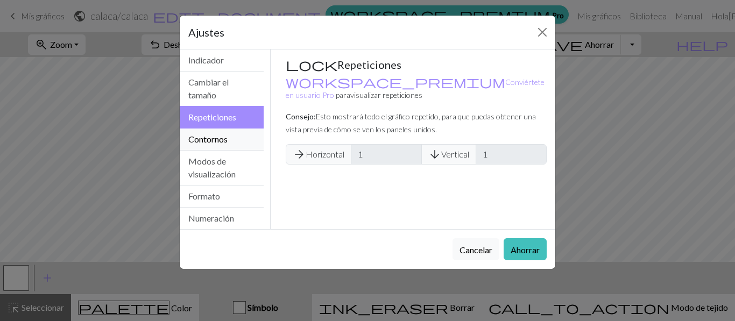
click at [219, 137] on font "Contornos" at bounding box center [207, 139] width 39 height 10
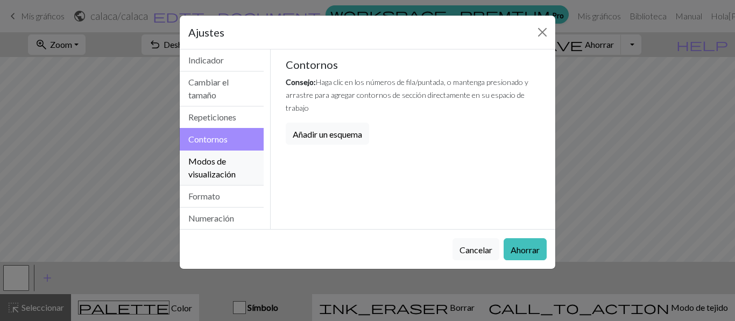
click at [219, 160] on font "Modos de visualización" at bounding box center [211, 167] width 47 height 23
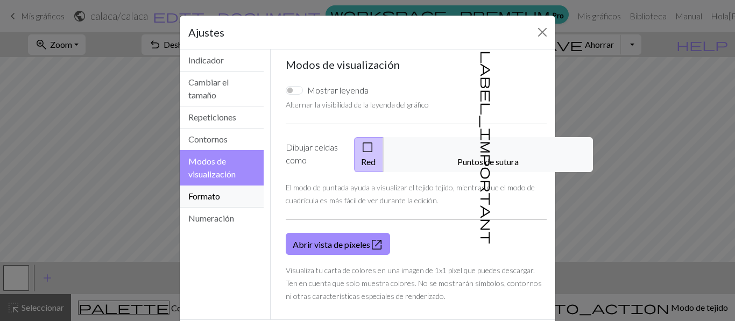
click at [222, 197] on button "Formato" at bounding box center [222, 197] width 84 height 22
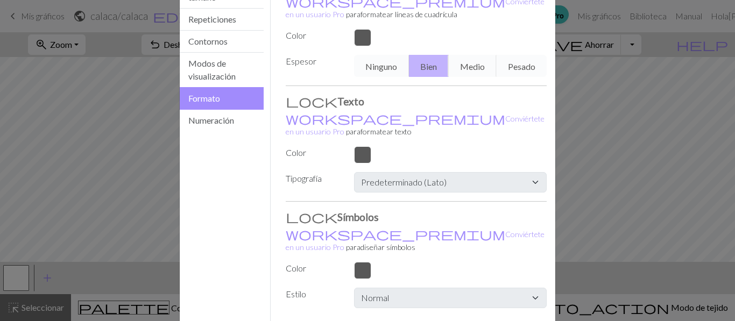
scroll to position [119, 0]
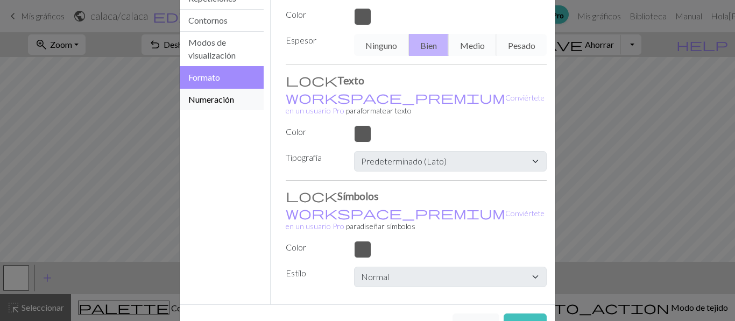
click at [233, 101] on font "Numeración" at bounding box center [211, 99] width 46 height 10
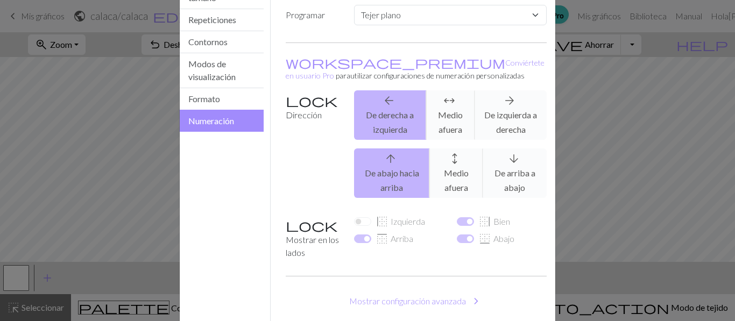
scroll to position [96, 0]
click at [449, 102] on div "arrow_back De derecha a izquierda arrows_outward Medio afuera arrow_forward De …" at bounding box center [450, 115] width 205 height 49
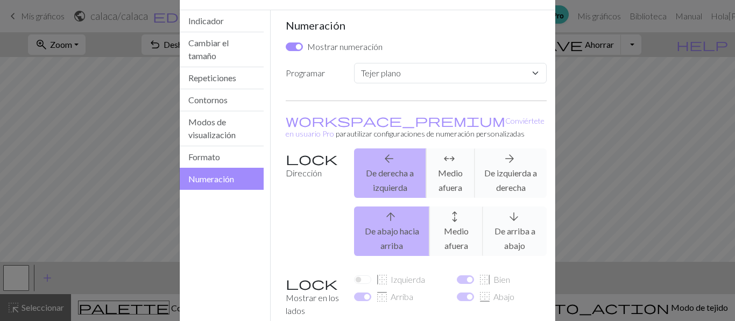
scroll to position [34, 0]
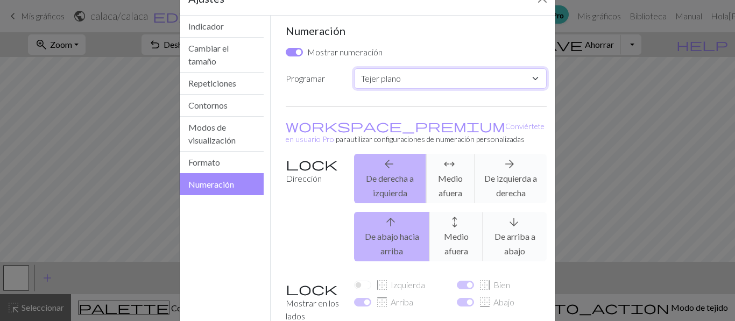
click at [492, 68] on select "Costumbre Tejer plano Tejer en redondo Tejido de encaje [GEOGRAPHIC_DATA][PERSO…" at bounding box center [450, 78] width 193 height 20
select select "round"
click at [354, 68] on select "Costumbre Tejer plano Tejer en redondo Tejido de encaje [GEOGRAPHIC_DATA][PERSO…" at bounding box center [450, 78] width 193 height 20
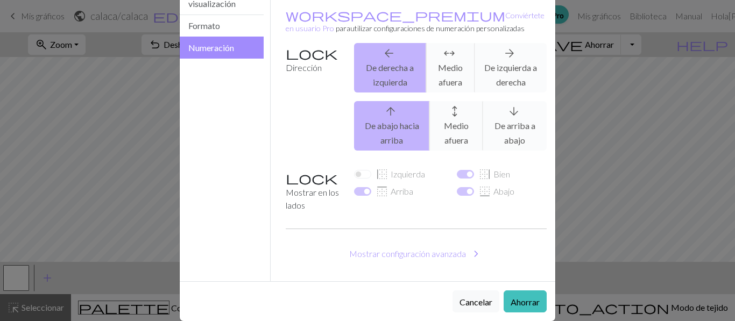
scroll to position [173, 0]
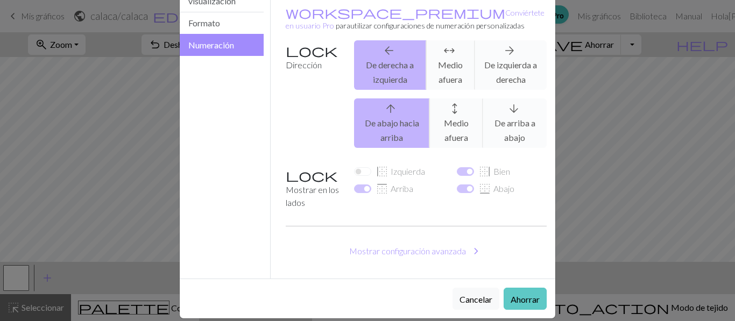
click at [514, 294] on font "Ahorrar" at bounding box center [525, 299] width 29 height 10
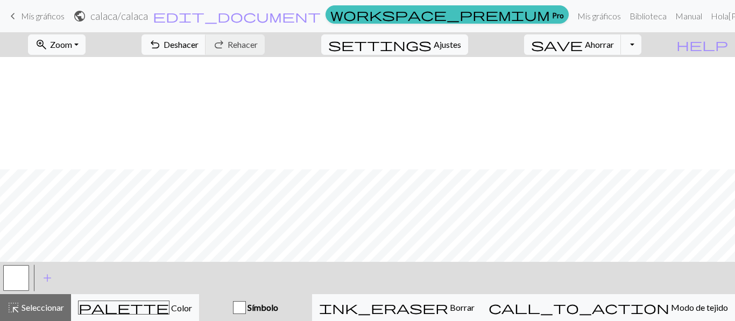
scroll to position [112, 0]
click at [50, 310] on font "Seleccionar" at bounding box center [43, 307] width 42 height 10
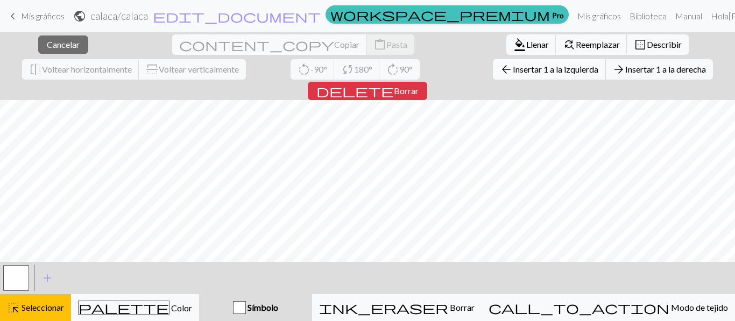
click at [513, 67] on font "Insertar 1 a la izquierda" at bounding box center [556, 69] width 86 height 10
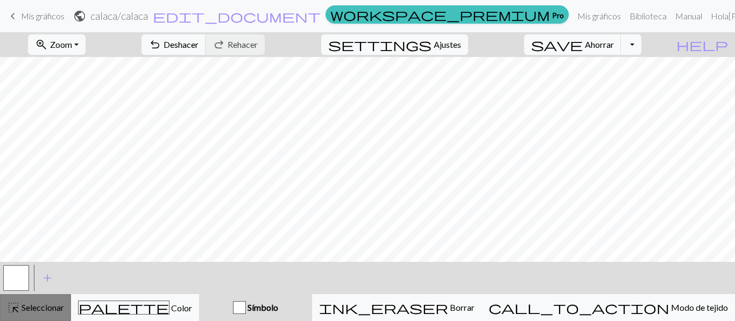
click at [52, 299] on button "highlight_alt Seleccionar Seleccionar" at bounding box center [35, 307] width 71 height 27
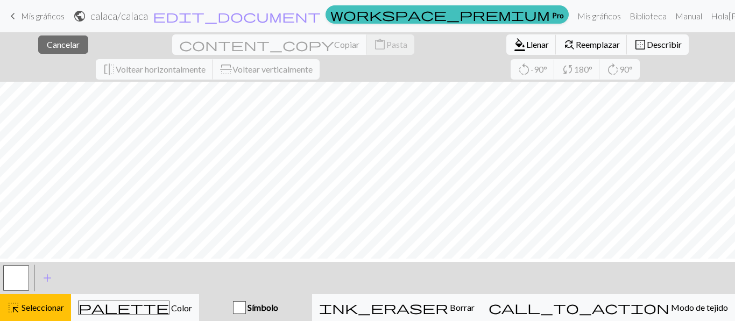
scroll to position [8, 0]
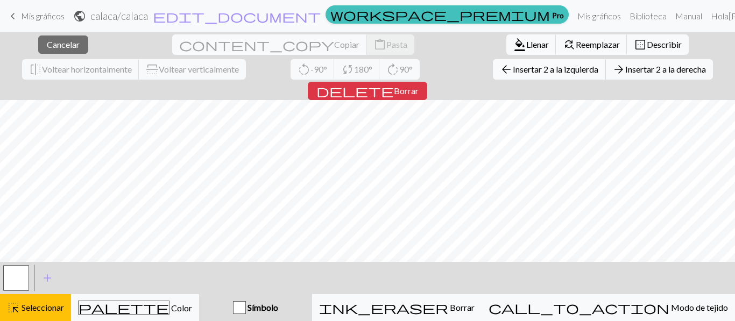
click at [500, 75] on span "arrow_back" at bounding box center [506, 69] width 13 height 15
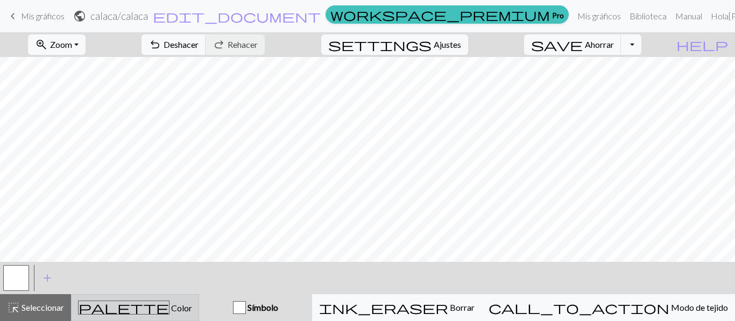
click at [141, 318] on button "palette Color Color" at bounding box center [135, 307] width 128 height 27
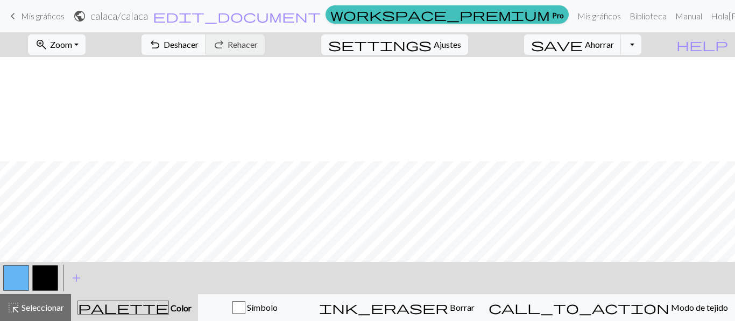
scroll to position [112, 0]
click at [50, 270] on button "button" at bounding box center [45, 278] width 26 height 26
click at [52, 309] on font "Seleccionar" at bounding box center [43, 307] width 42 height 10
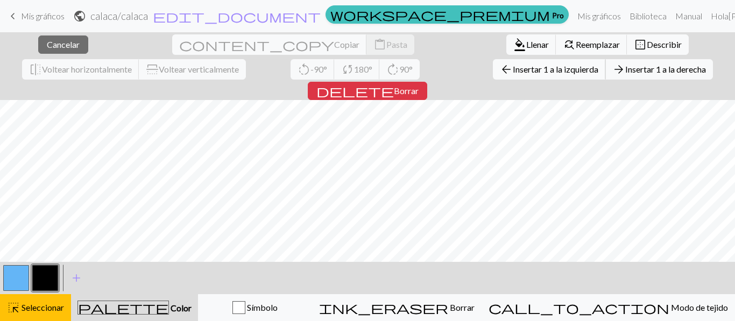
click at [513, 73] on font "Insertar 1 a la izquierda" at bounding box center [556, 69] width 86 height 10
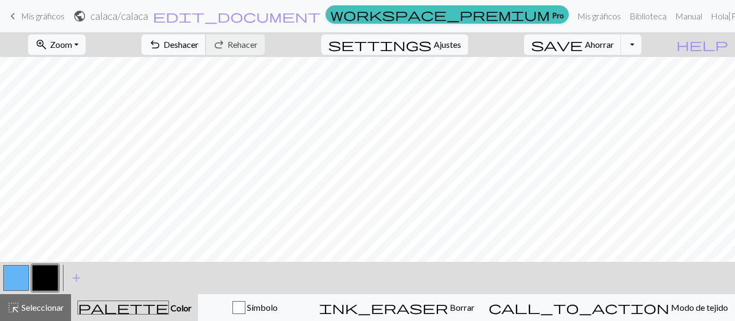
click at [199, 49] on font "Deshacer" at bounding box center [181, 44] width 35 height 10
click at [55, 308] on font "Seleccionar" at bounding box center [43, 307] width 42 height 10
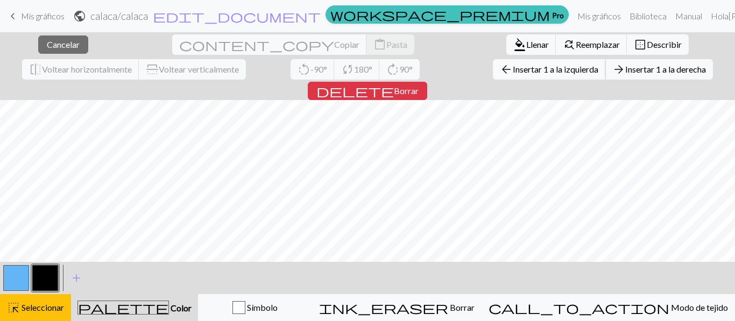
click at [513, 74] on font "Insertar 1 a la izquierda" at bounding box center [556, 69] width 86 height 10
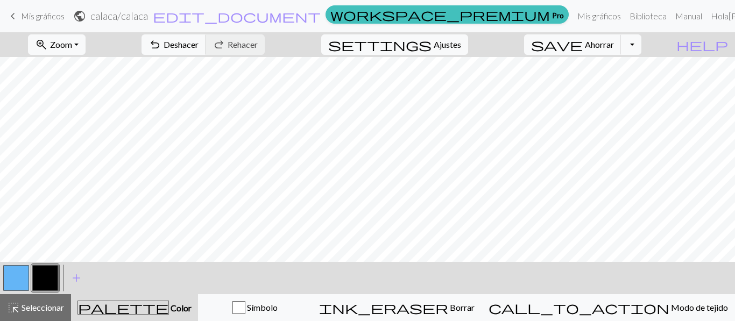
click at [16, 270] on button "button" at bounding box center [16, 278] width 26 height 26
click at [40, 275] on button "button" at bounding box center [45, 278] width 26 height 26
click at [18, 280] on button "button" at bounding box center [16, 278] width 26 height 26
click at [199, 39] on font "Deshacer" at bounding box center [181, 44] width 35 height 10
click at [45, 305] on font "Seleccionar" at bounding box center [43, 307] width 42 height 10
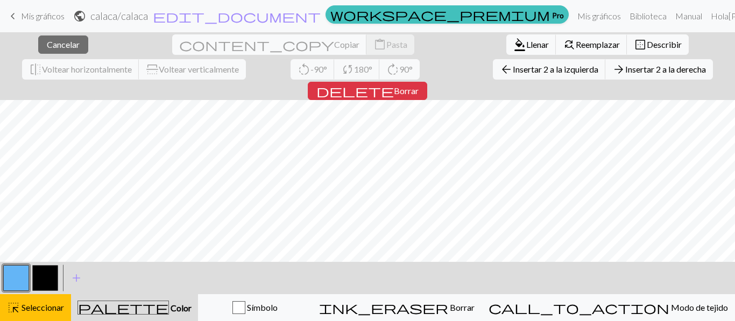
scroll to position [0, 0]
click at [625, 68] on font "Insertar 3 a la derecha" at bounding box center [665, 69] width 81 height 10
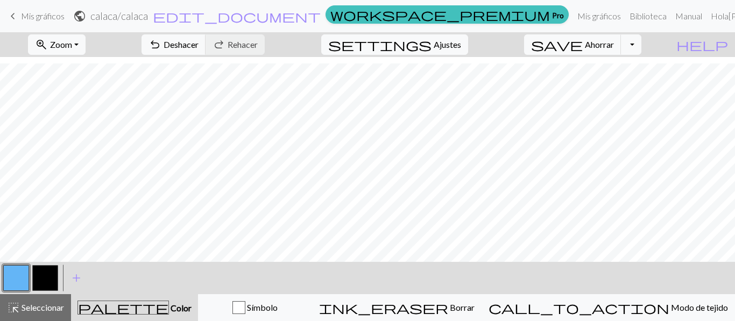
scroll to position [112, 0]
click at [46, 271] on button "button" at bounding box center [45, 278] width 26 height 26
click at [36, 303] on font "Seleccionar" at bounding box center [43, 307] width 42 height 10
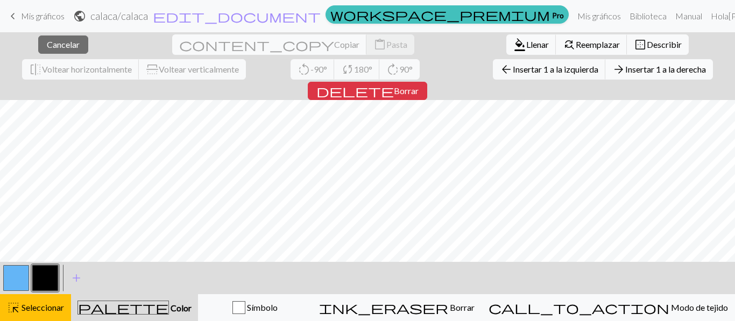
click at [625, 73] on font "Insertar 1 a la derecha" at bounding box center [665, 69] width 81 height 10
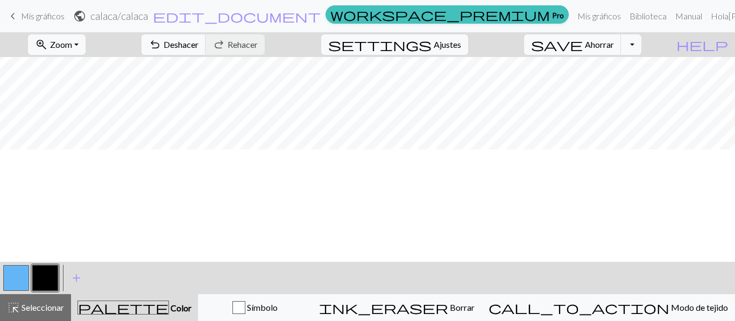
scroll to position [0, 0]
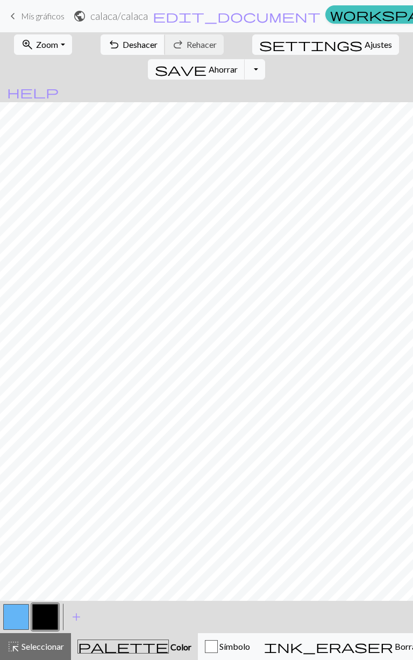
click at [104, 51] on button "undo Deshacer Deshacer" at bounding box center [133, 44] width 65 height 20
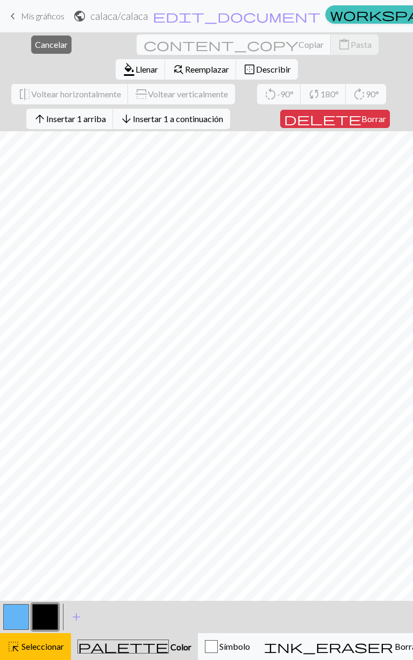
click at [35, 41] on font "Cancelar" at bounding box center [51, 44] width 33 height 10
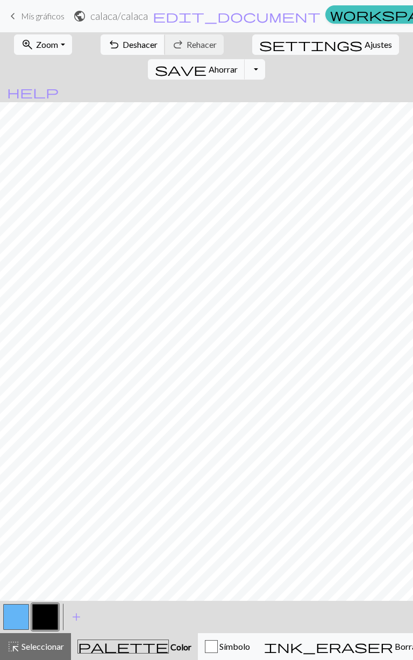
click at [108, 44] on span "undo" at bounding box center [114, 44] width 13 height 15
click at [108, 42] on span "undo" at bounding box center [114, 44] width 13 height 15
click at [16, 321] on button "button" at bounding box center [16, 617] width 26 height 26
click at [49, 321] on button "button" at bounding box center [45, 617] width 26 height 26
click at [24, 321] on button "button" at bounding box center [16, 617] width 26 height 26
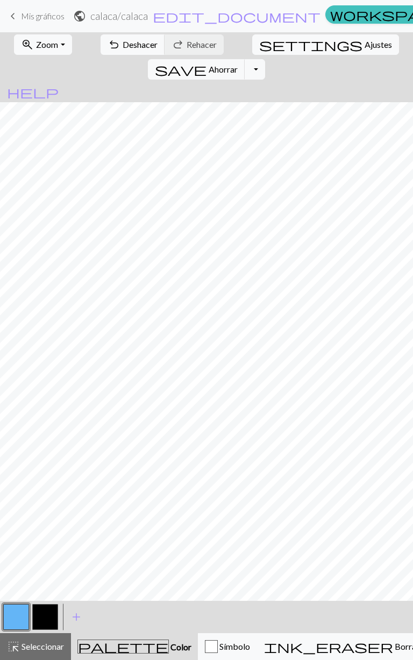
click at [49, 321] on button "button" at bounding box center [45, 617] width 26 height 26
click at [136, 44] on font "Deshacer" at bounding box center [140, 44] width 35 height 10
click at [47, 321] on button "button" at bounding box center [45, 617] width 26 height 26
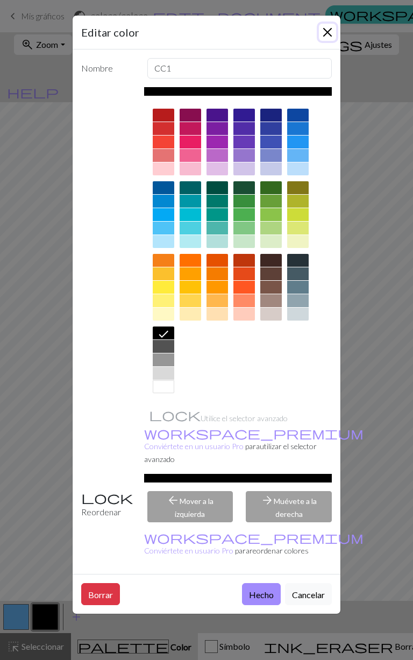
click at [331, 34] on button "Cerca" at bounding box center [327, 32] width 17 height 17
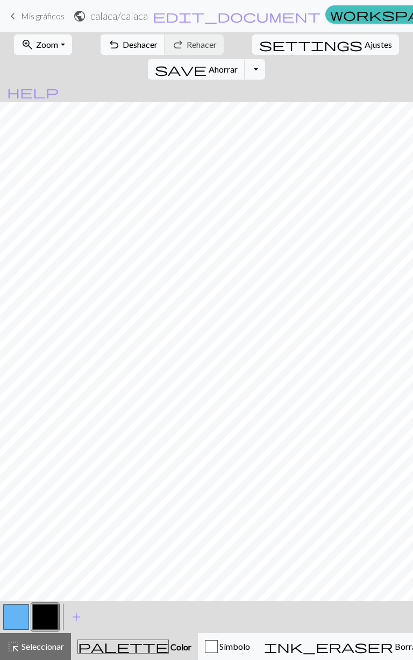
click at [12, 321] on button "button" at bounding box center [16, 617] width 26 height 26
click at [51, 321] on button "button" at bounding box center [45, 617] width 26 height 26
click at [365, 47] on font "Ajustes" at bounding box center [378, 44] width 27 height 10
select select "aran"
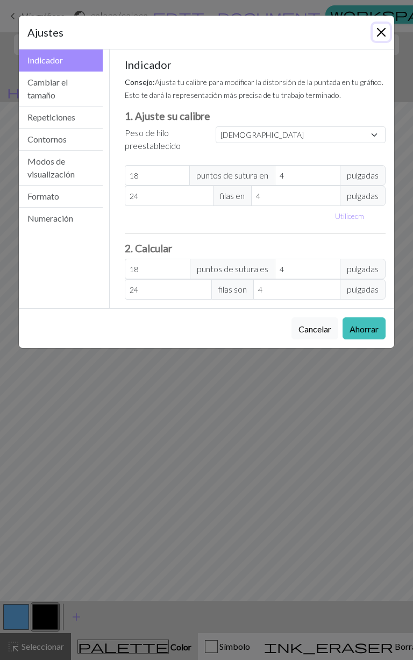
click at [384, 31] on button "Cerca" at bounding box center [381, 32] width 17 height 17
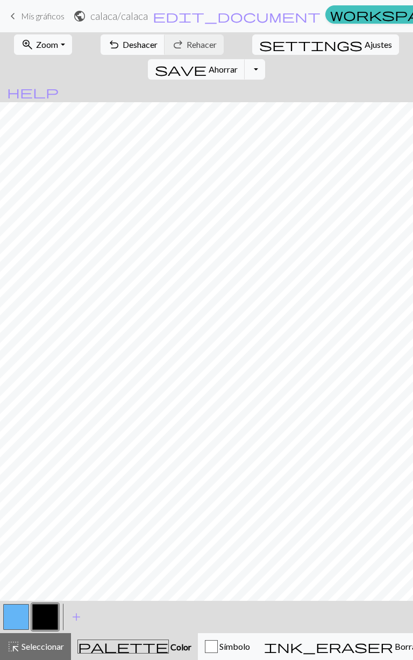
click at [17, 321] on button "button" at bounding box center [16, 617] width 26 height 26
click at [108, 50] on span "undo" at bounding box center [114, 44] width 13 height 15
click at [49, 321] on button "button" at bounding box center [45, 617] width 26 height 26
click at [22, 321] on button "button" at bounding box center [16, 617] width 26 height 26
click at [42, 321] on button "button" at bounding box center [45, 617] width 26 height 26
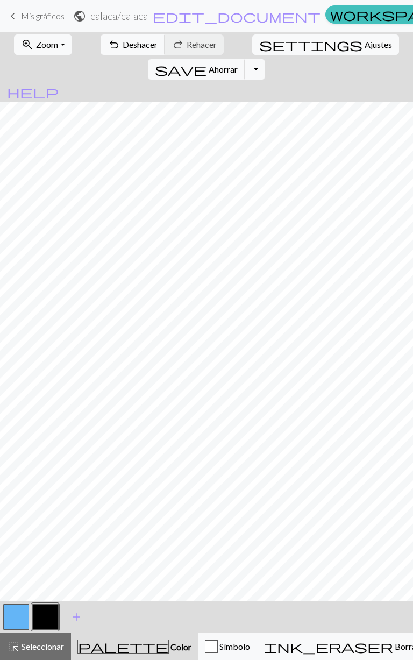
click at [55, 321] on button "highlight_alt Seleccionar Seleccionar" at bounding box center [35, 646] width 71 height 27
click at [265, 59] on button "Alternar menú desplegable" at bounding box center [255, 69] width 20 height 20
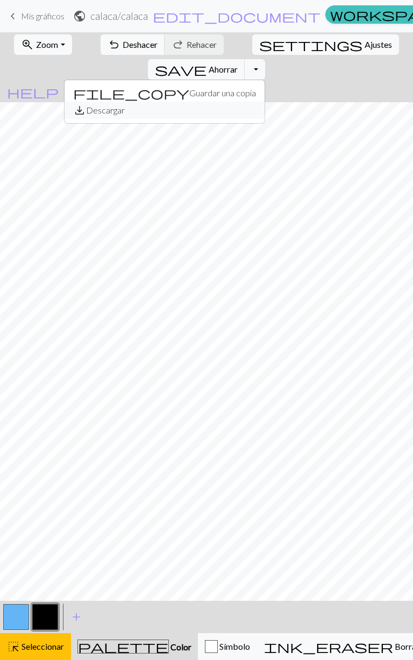
click at [125, 105] on font "Descargar" at bounding box center [105, 110] width 39 height 10
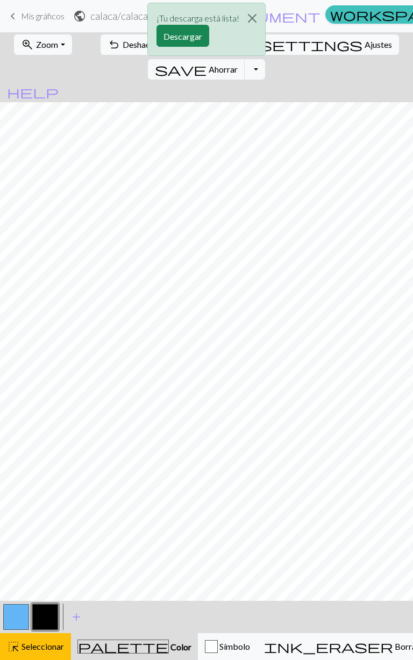
click at [192, 44] on button "Descargar" at bounding box center [183, 36] width 53 height 22
